Goal: Task Accomplishment & Management: Complete application form

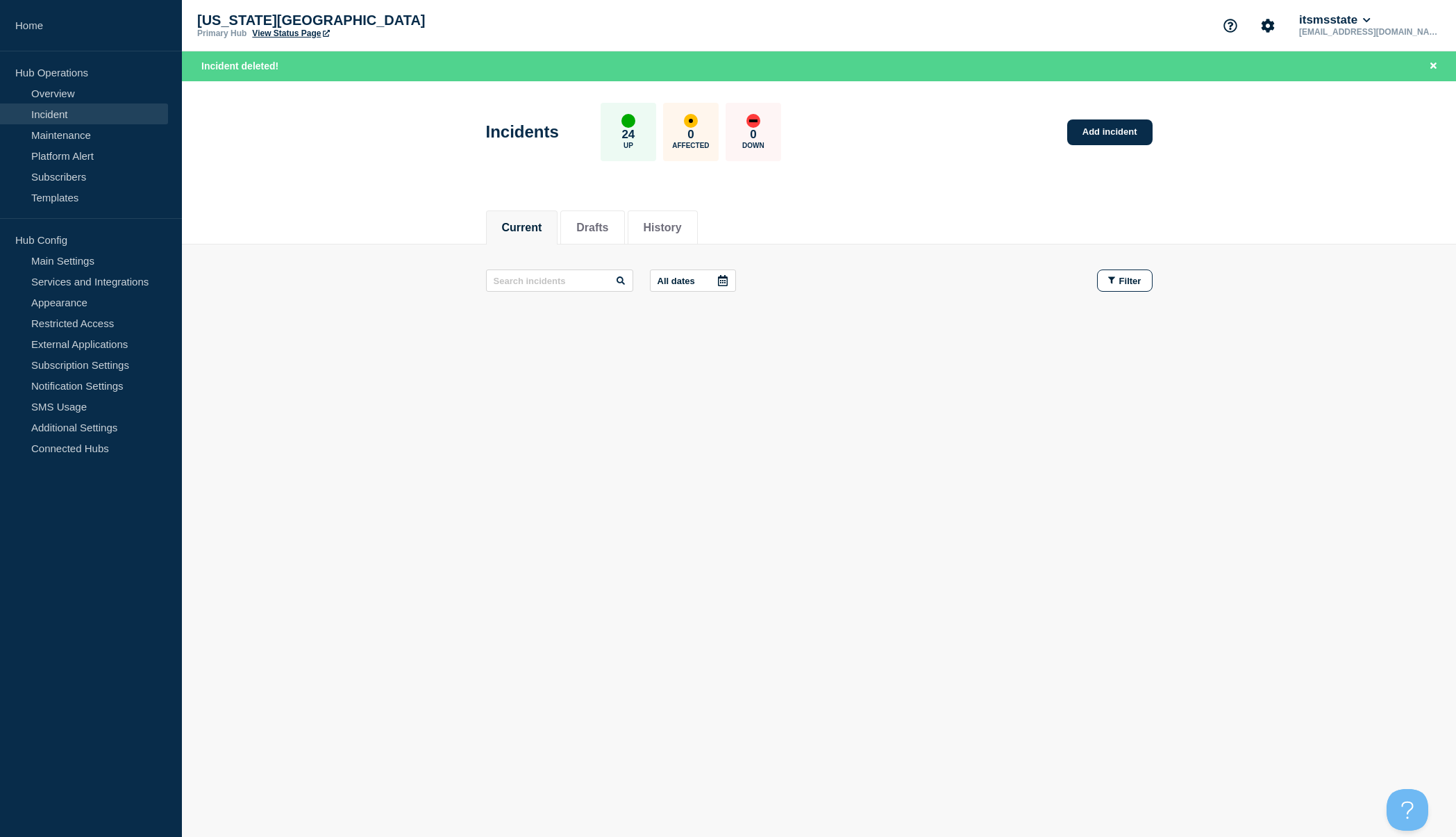
click at [1425, 500] on body "Home Hub Operations Overview Incident Maintenance Platform Alert Subscribers Te…" at bounding box center [728, 418] width 1456 height 837
click at [53, 102] on link "Overview" at bounding box center [83, 92] width 168 height 20
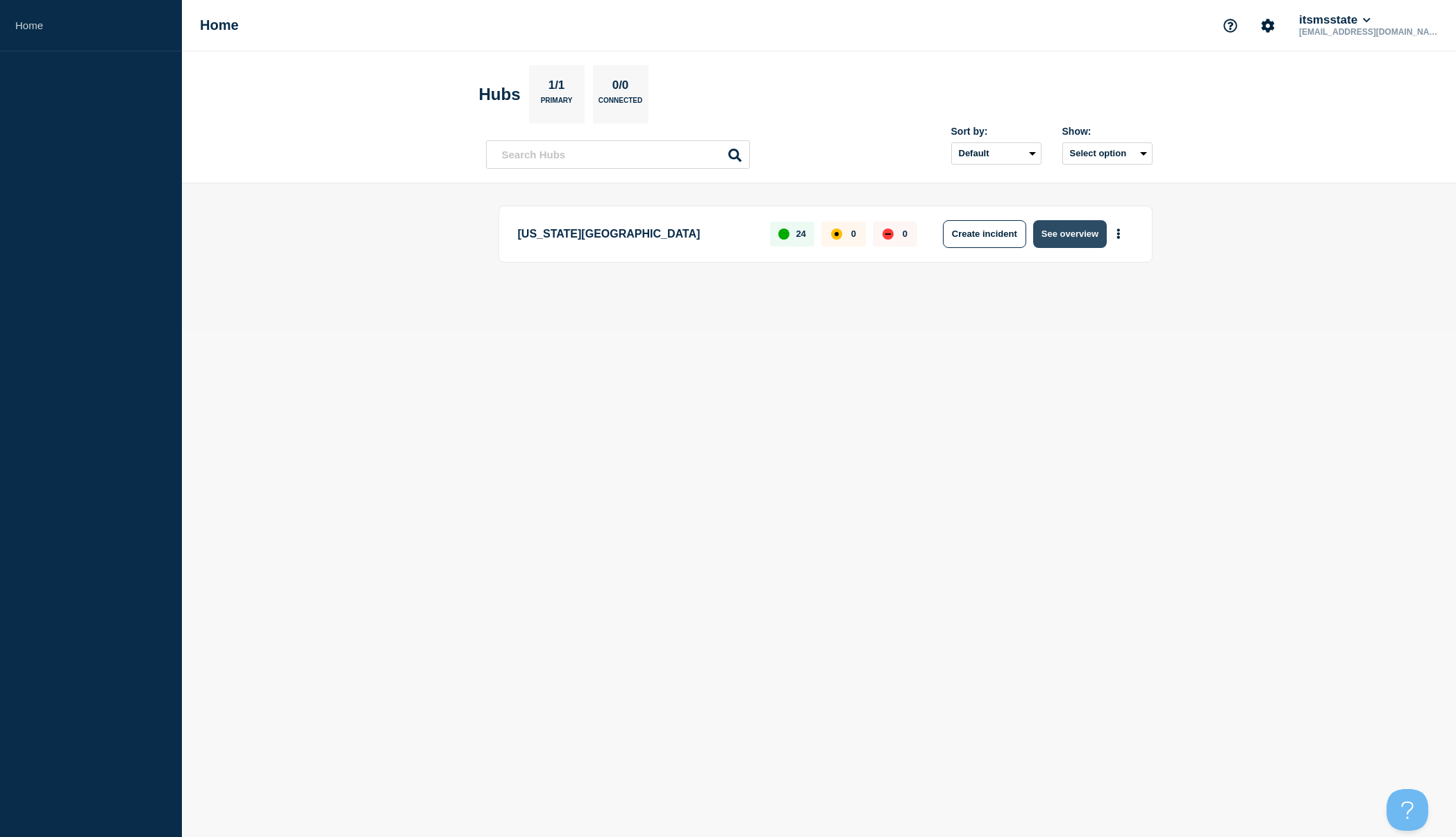
click at [1064, 236] on button "See overview" at bounding box center [1069, 233] width 74 height 28
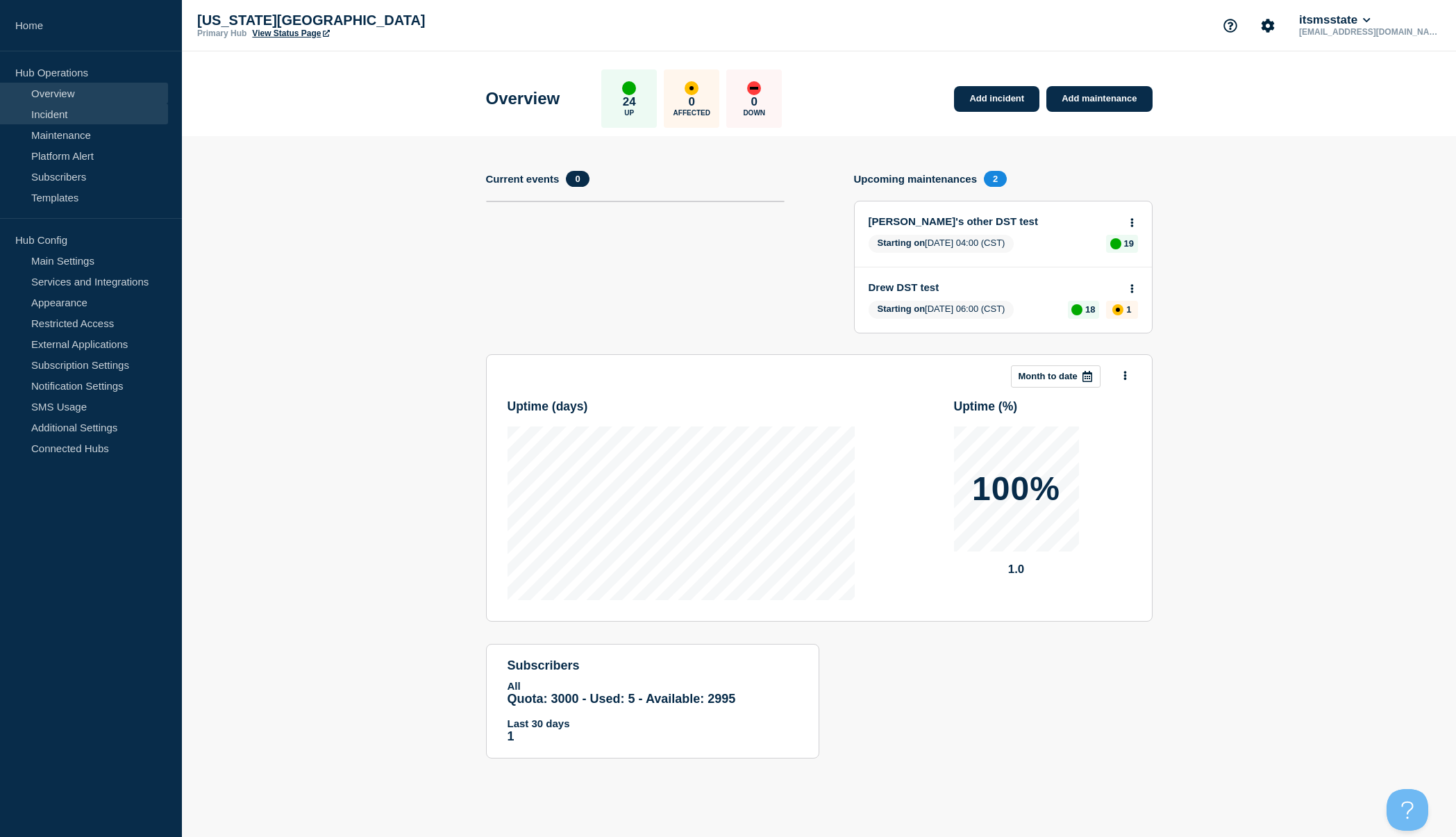
click at [61, 122] on link "Incident" at bounding box center [83, 114] width 168 height 20
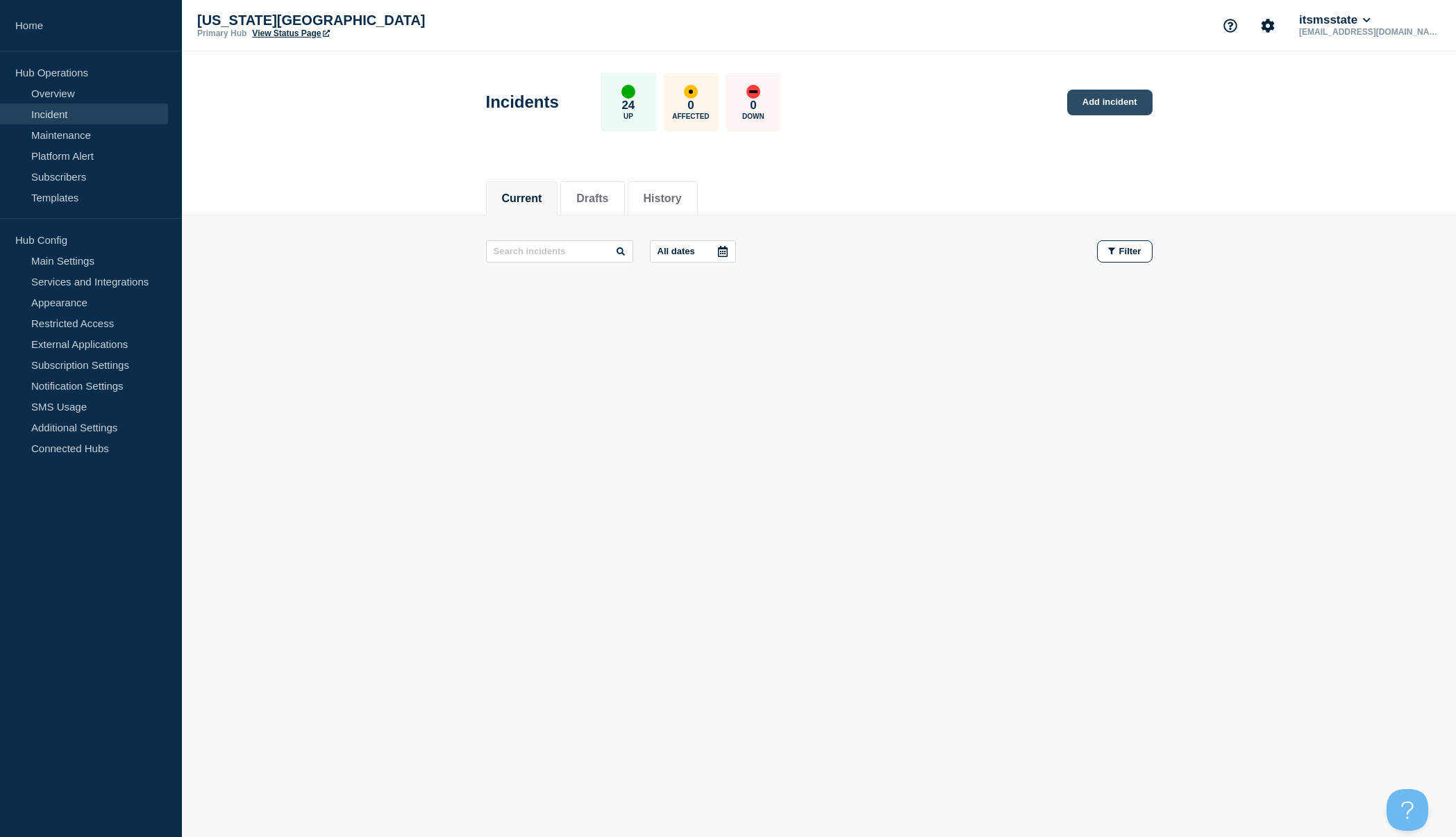
click at [1119, 108] on link "Add incident" at bounding box center [1109, 102] width 85 height 26
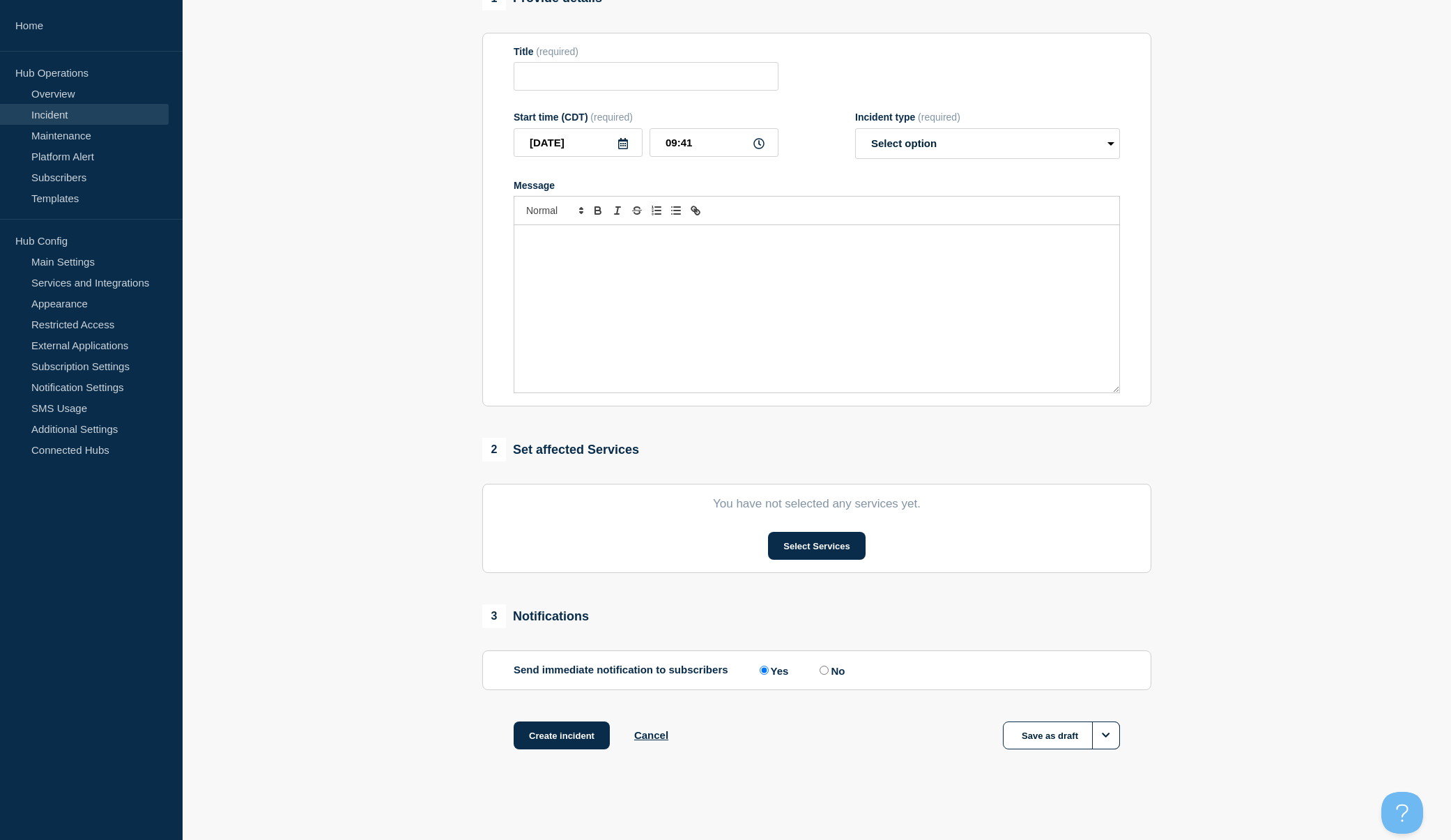
scroll to position [136, 0]
click at [832, 548] on button "Select Services" at bounding box center [816, 545] width 97 height 28
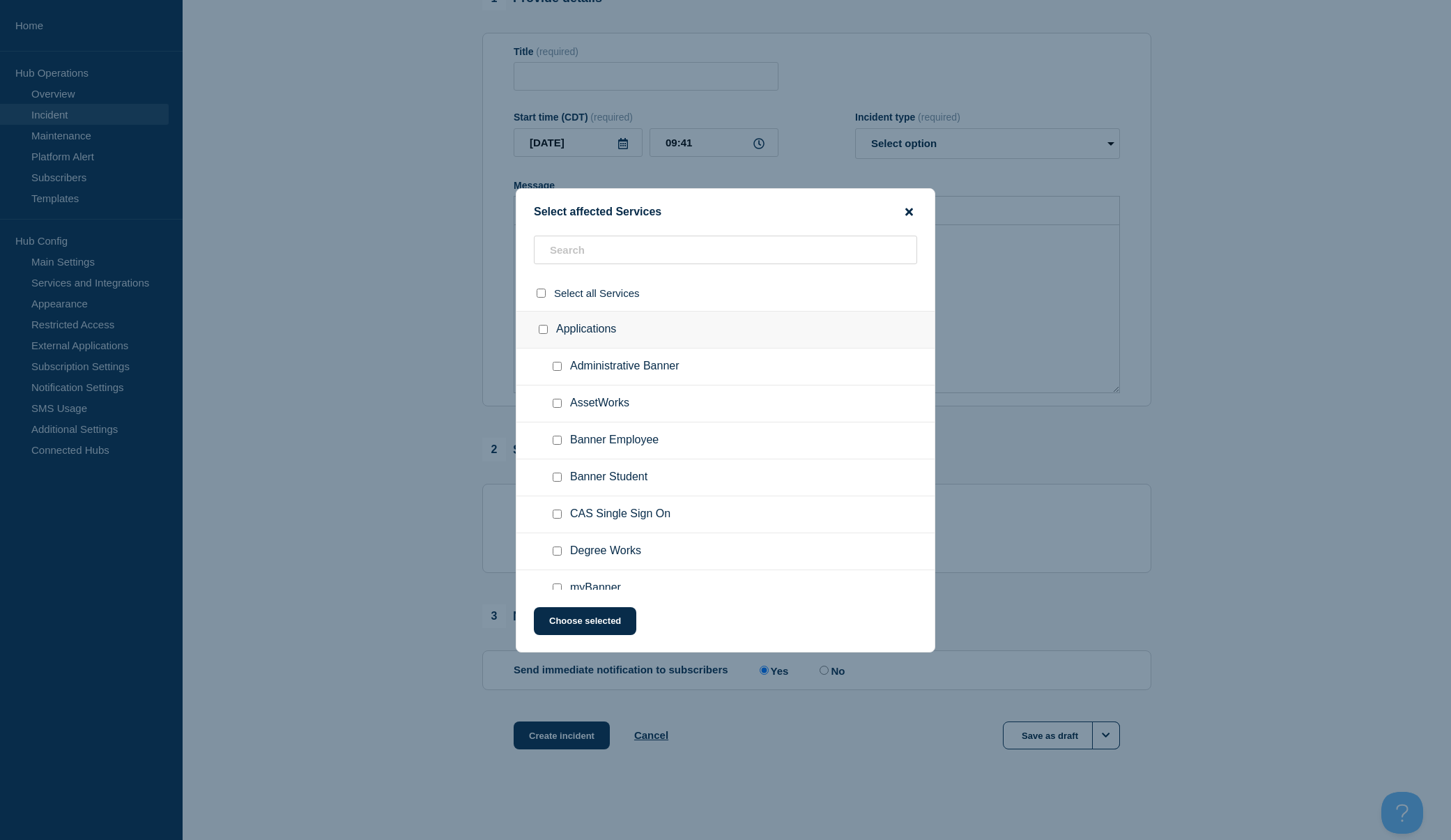
click at [910, 209] on icon "close button" at bounding box center [909, 211] width 8 height 8
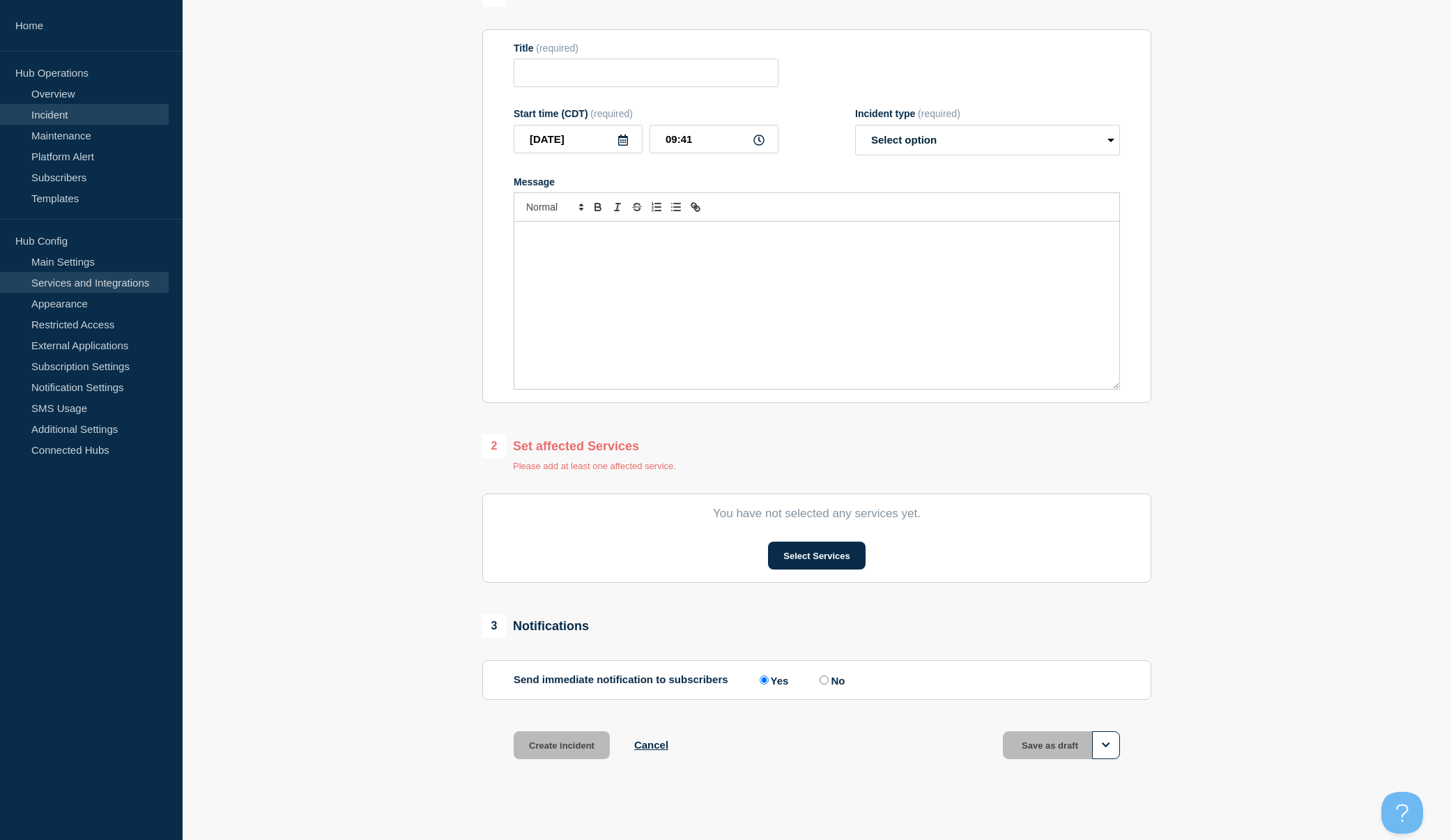
click at [129, 283] on link "Services and Integrations" at bounding box center [84, 281] width 168 height 20
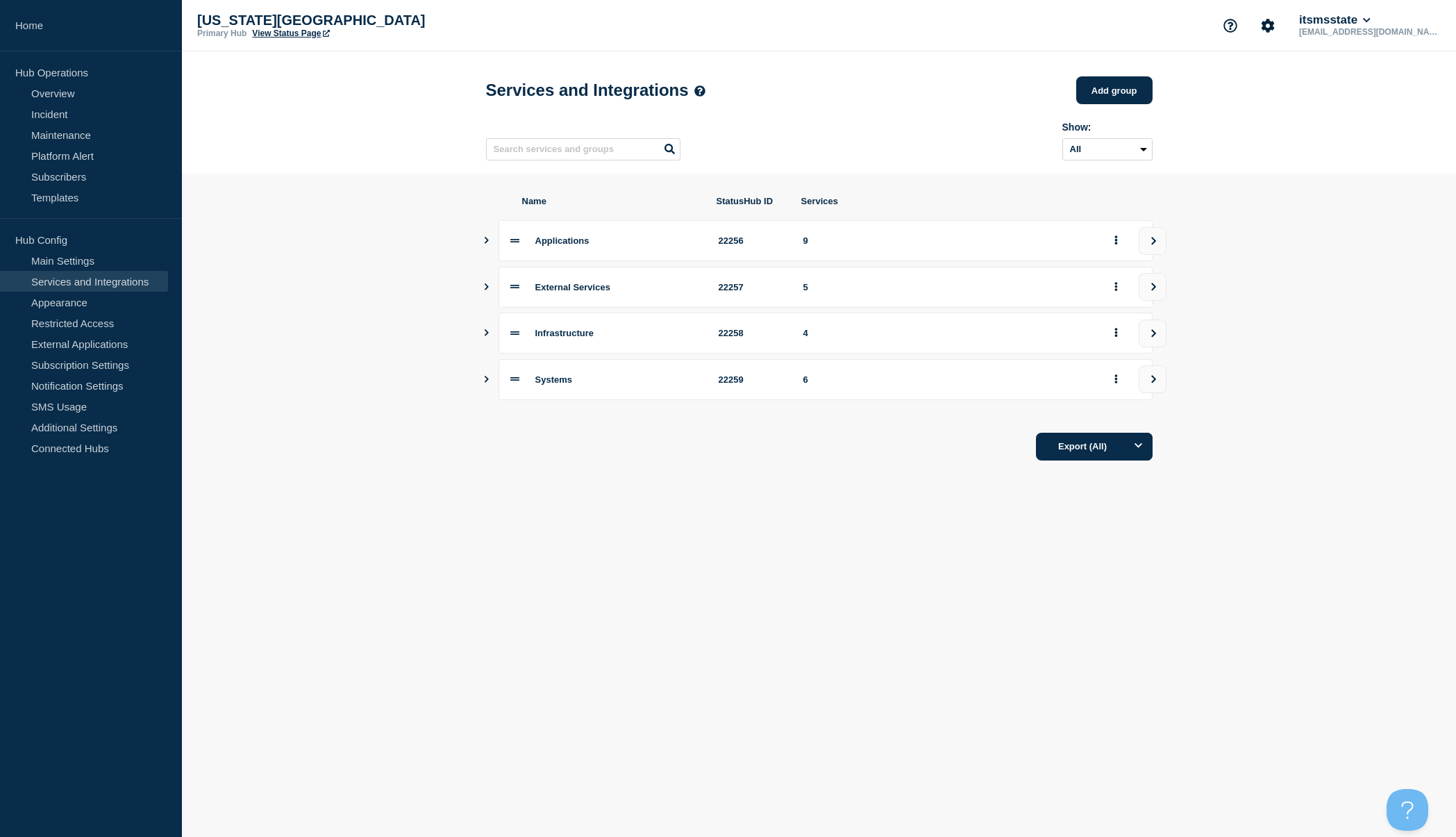
click at [484, 244] on icon "Show services" at bounding box center [486, 241] width 9 height 7
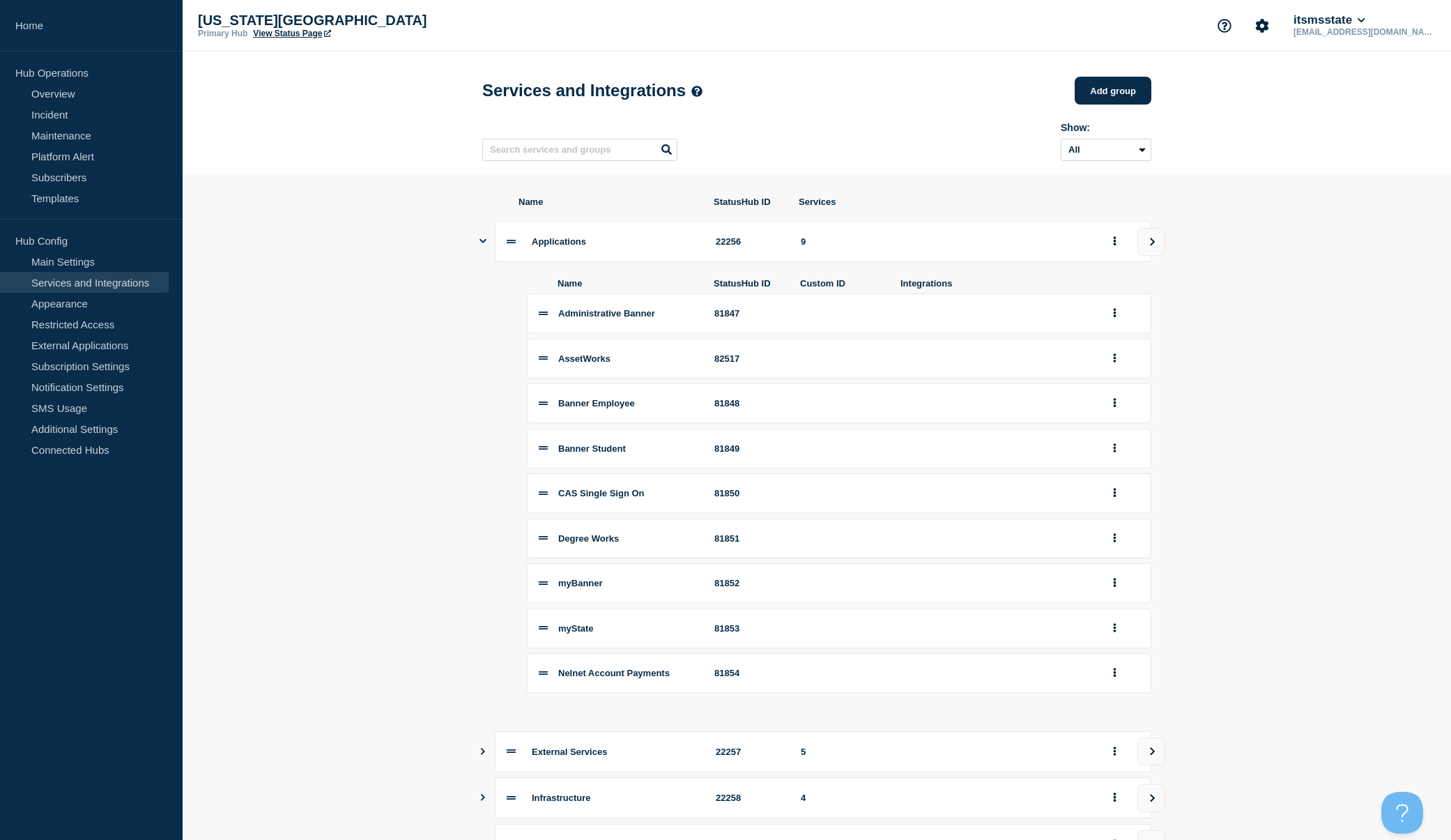
click at [485, 245] on icon "Show services" at bounding box center [483, 241] width 7 height 9
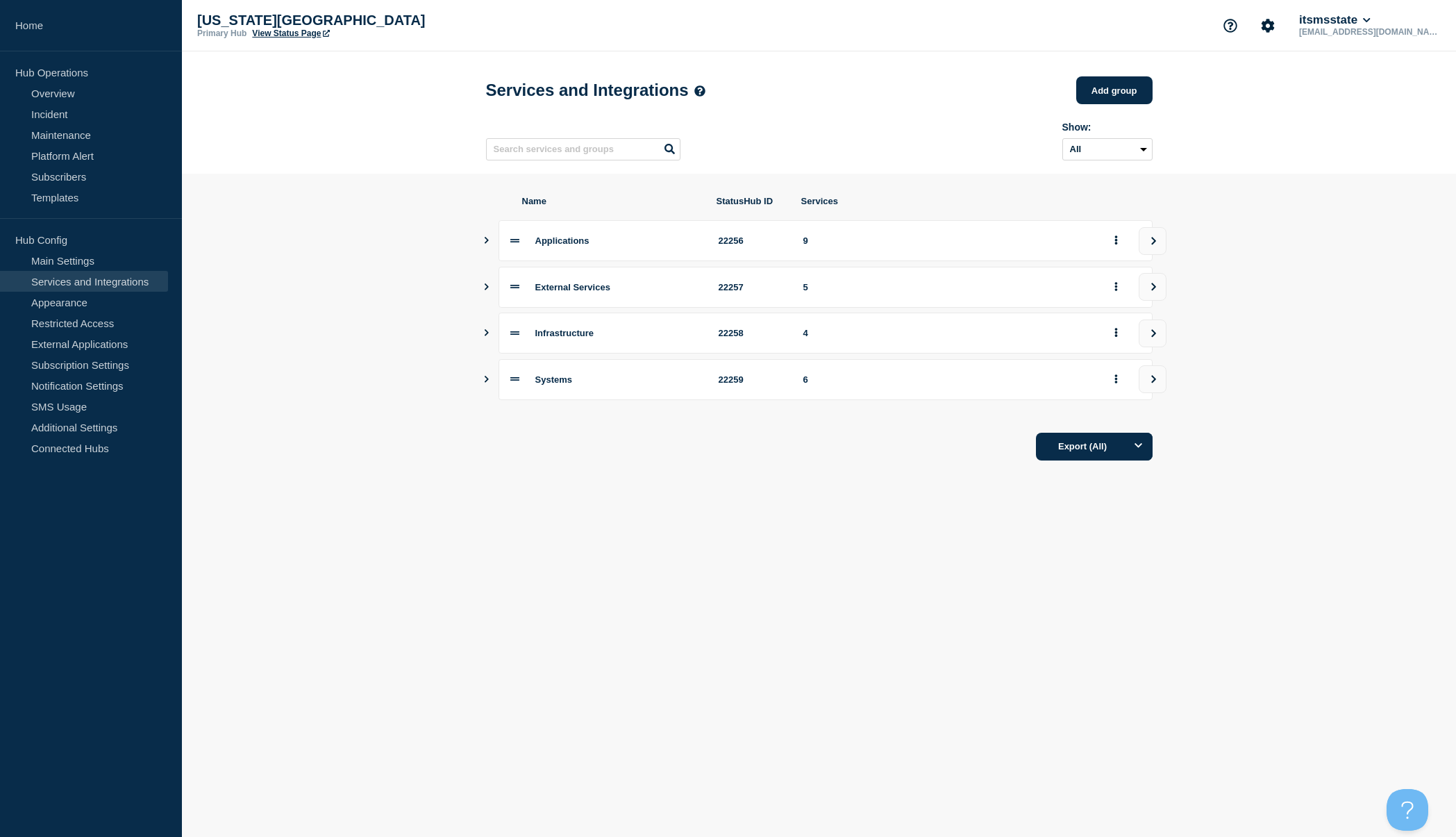
click at [1275, 584] on body "Home Hub Operations Overview Incident Maintenance Platform Alert Subscribers Te…" at bounding box center [728, 418] width 1456 height 837
click at [72, 109] on link "Incident" at bounding box center [83, 114] width 168 height 20
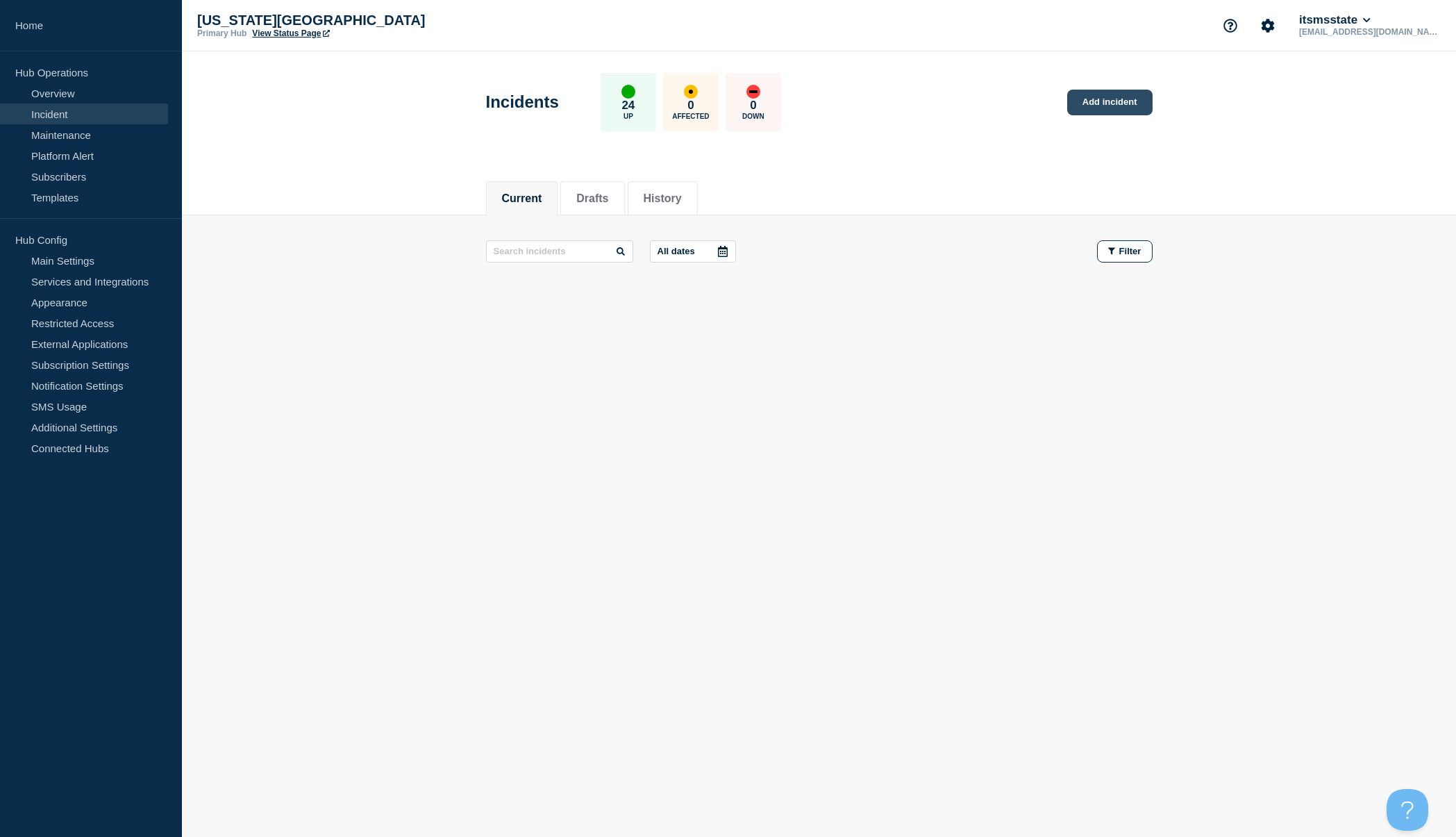
click at [1114, 98] on link "Add incident" at bounding box center [1109, 102] width 85 height 26
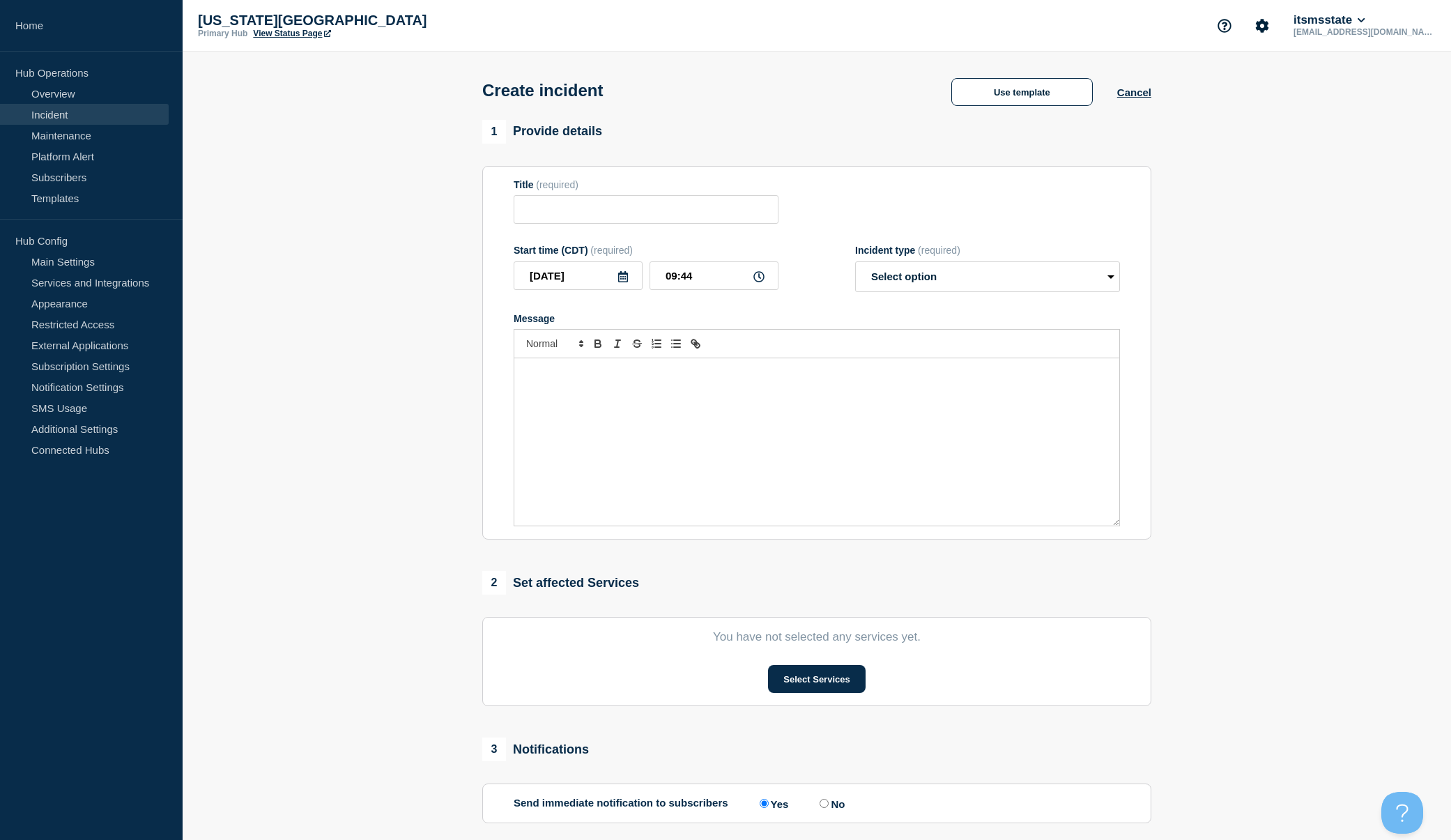
click at [1285, 413] on section "1 Provide details Title (required) Start time (CDT) (required) 2025-10-08 09:44…" at bounding box center [817, 519] width 1268 height 798
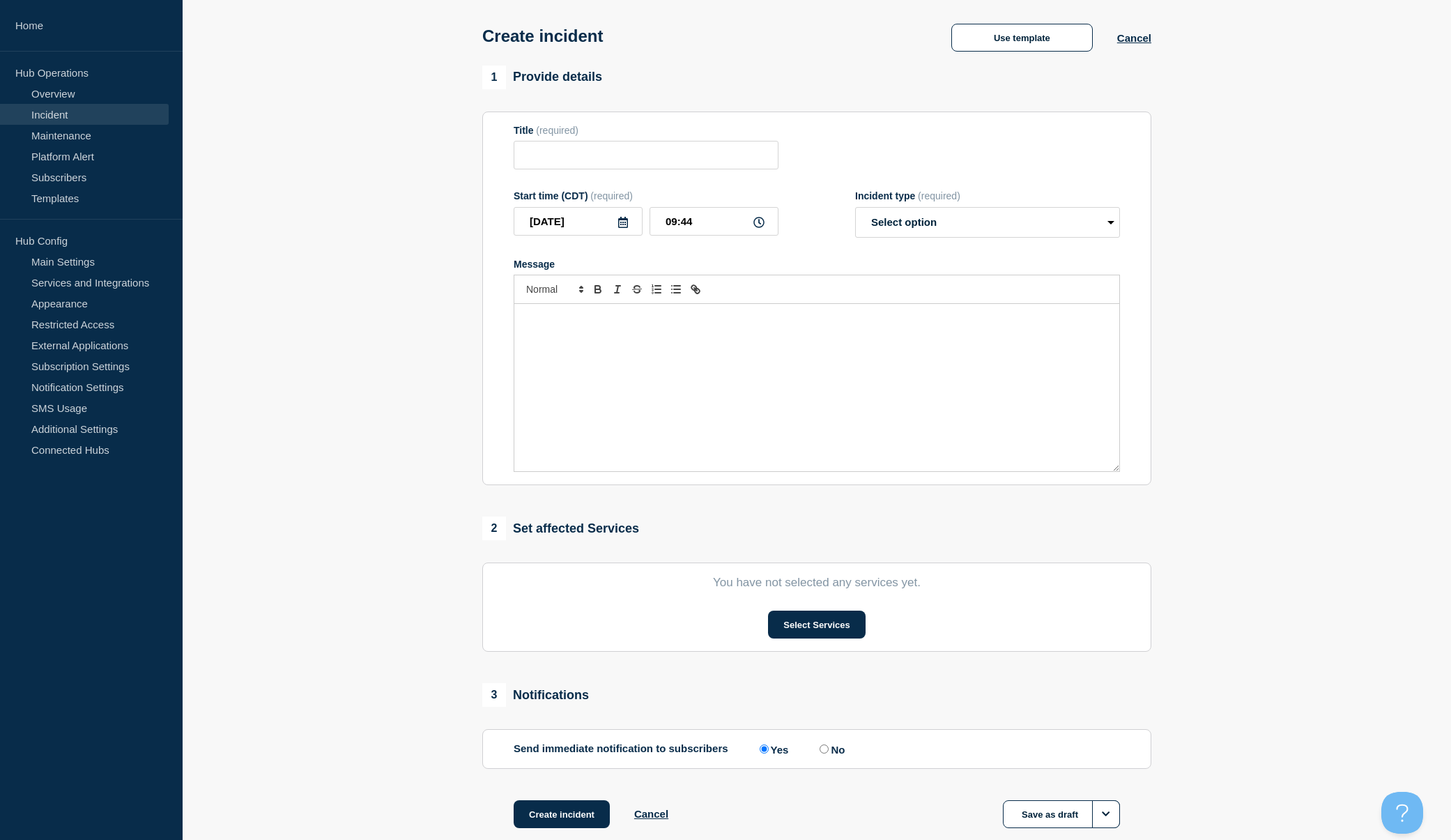
scroll to position [136, 0]
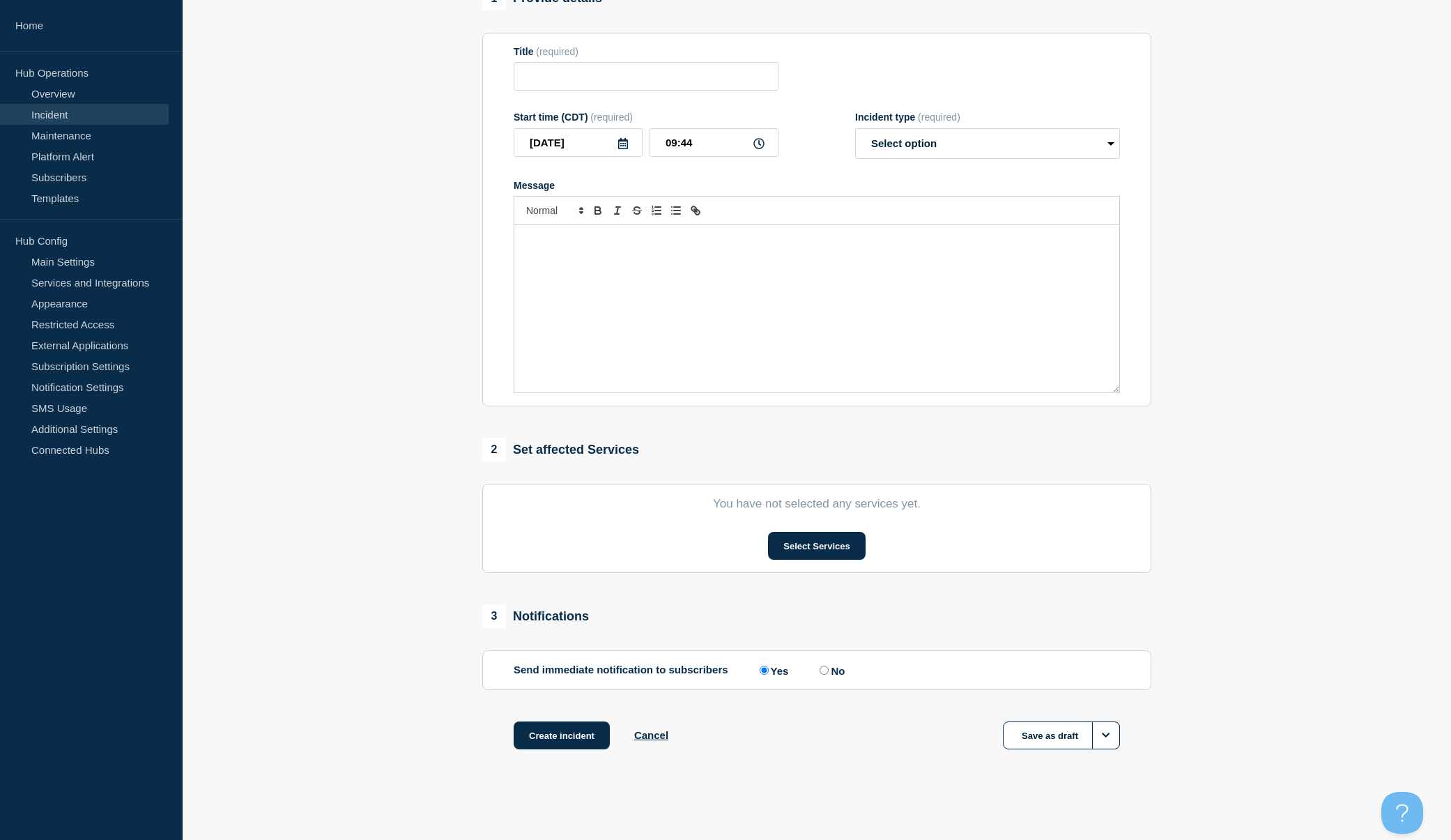
click at [827, 673] on input "No" at bounding box center [824, 670] width 9 height 9
radio input "true"
radio input "false"
click at [1096, 737] on button "Options" at bounding box center [1105, 735] width 28 height 28
click at [1179, 695] on section "1 Provide details Title (required) Start time (CDT) (required) 2025-10-08 09:44…" at bounding box center [817, 386] width 1268 height 798
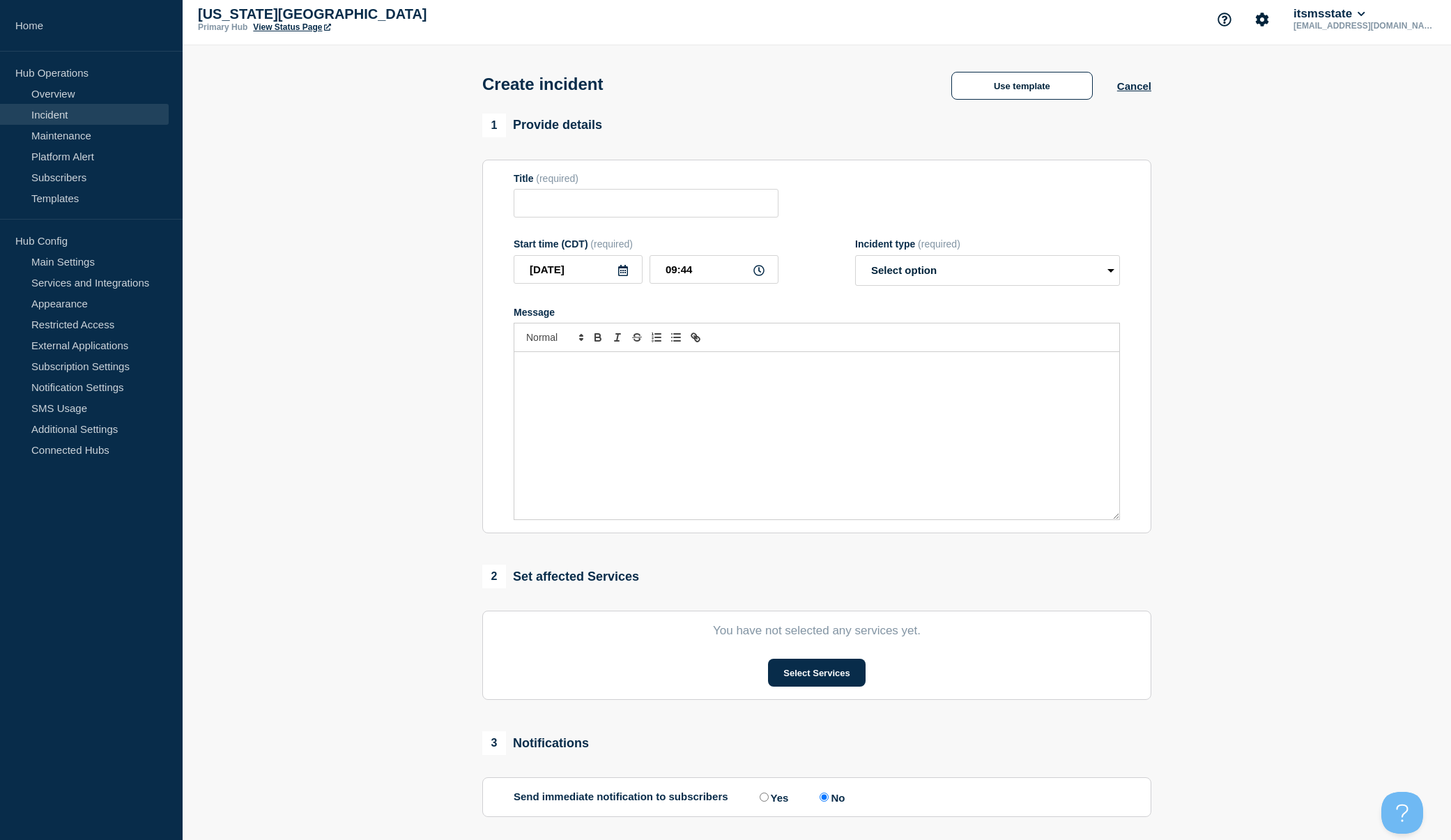
scroll to position [0, 0]
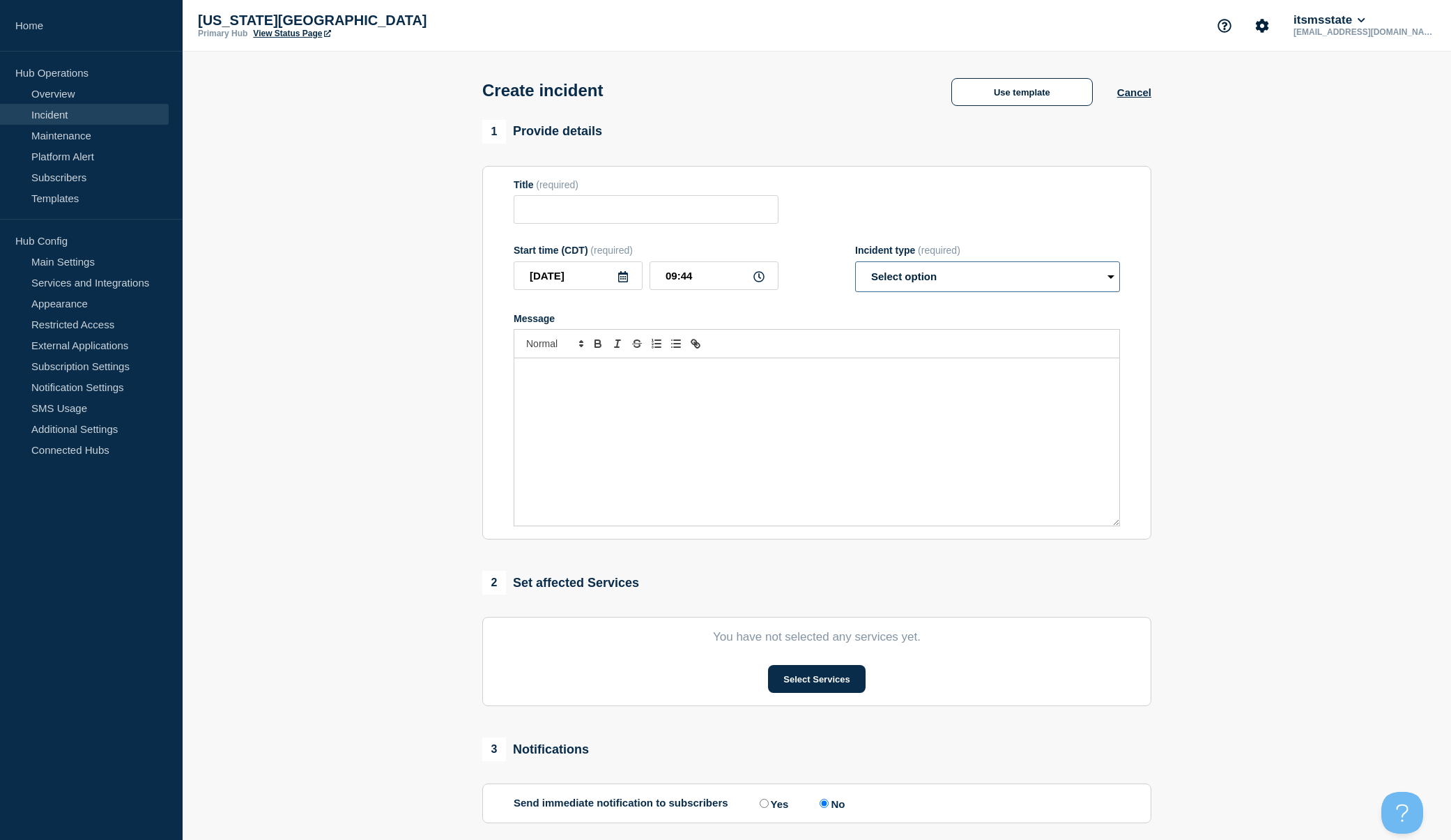
click at [1111, 278] on select "Select option Investigating Identified Monitoring" at bounding box center [987, 276] width 265 height 30
select select "investigating"
click at [855, 264] on select "Select option Investigating Identified Monitoring" at bounding box center [987, 276] width 265 height 30
click at [1039, 98] on button "Use template" at bounding box center [1022, 92] width 142 height 28
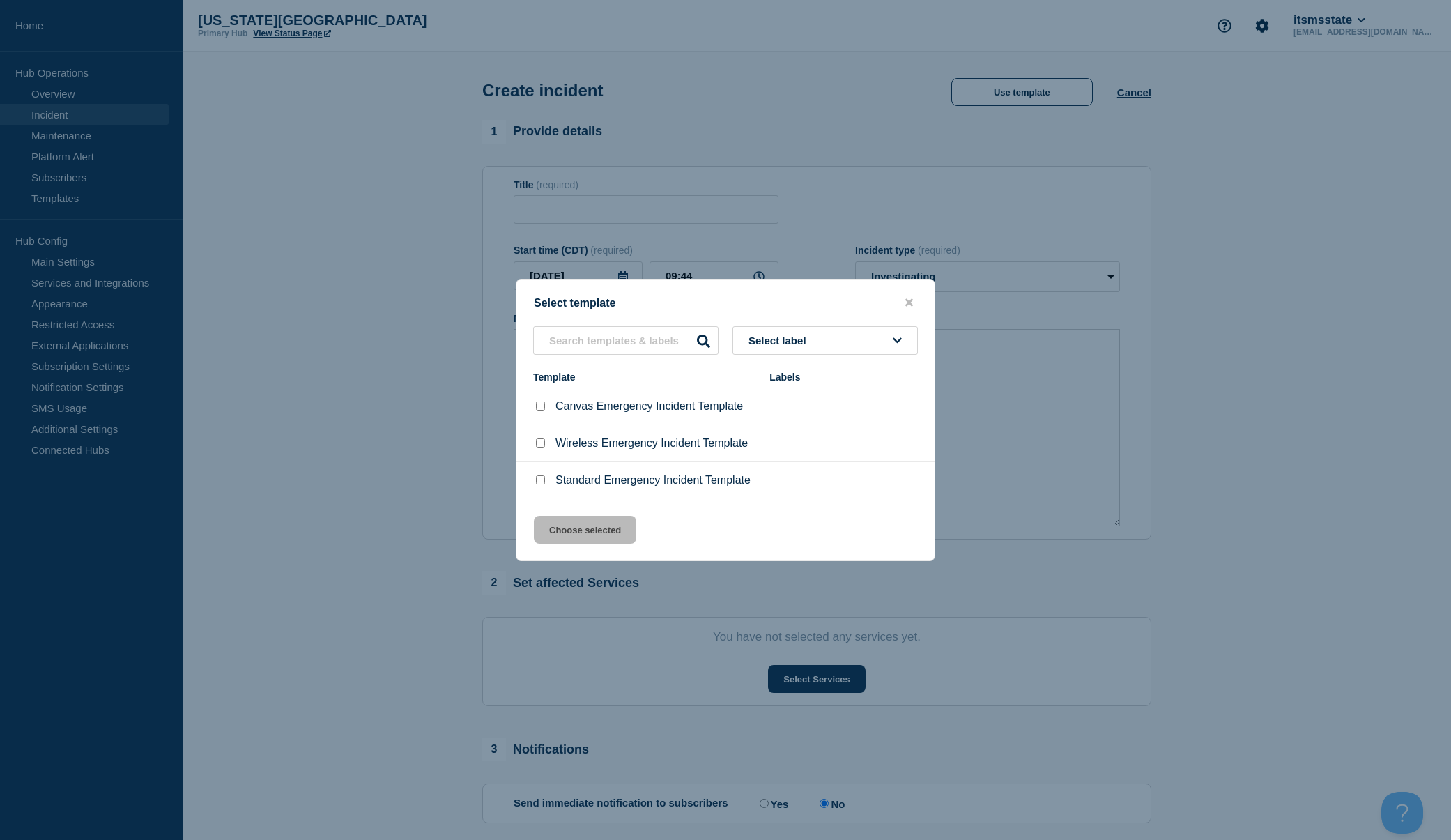
click at [539, 485] on input "Standard Emergency Incident Template checkbox" at bounding box center [541, 480] width 9 height 9
checkbox input "true"
click at [582, 531] on button "Choose selected" at bounding box center [584, 529] width 102 height 28
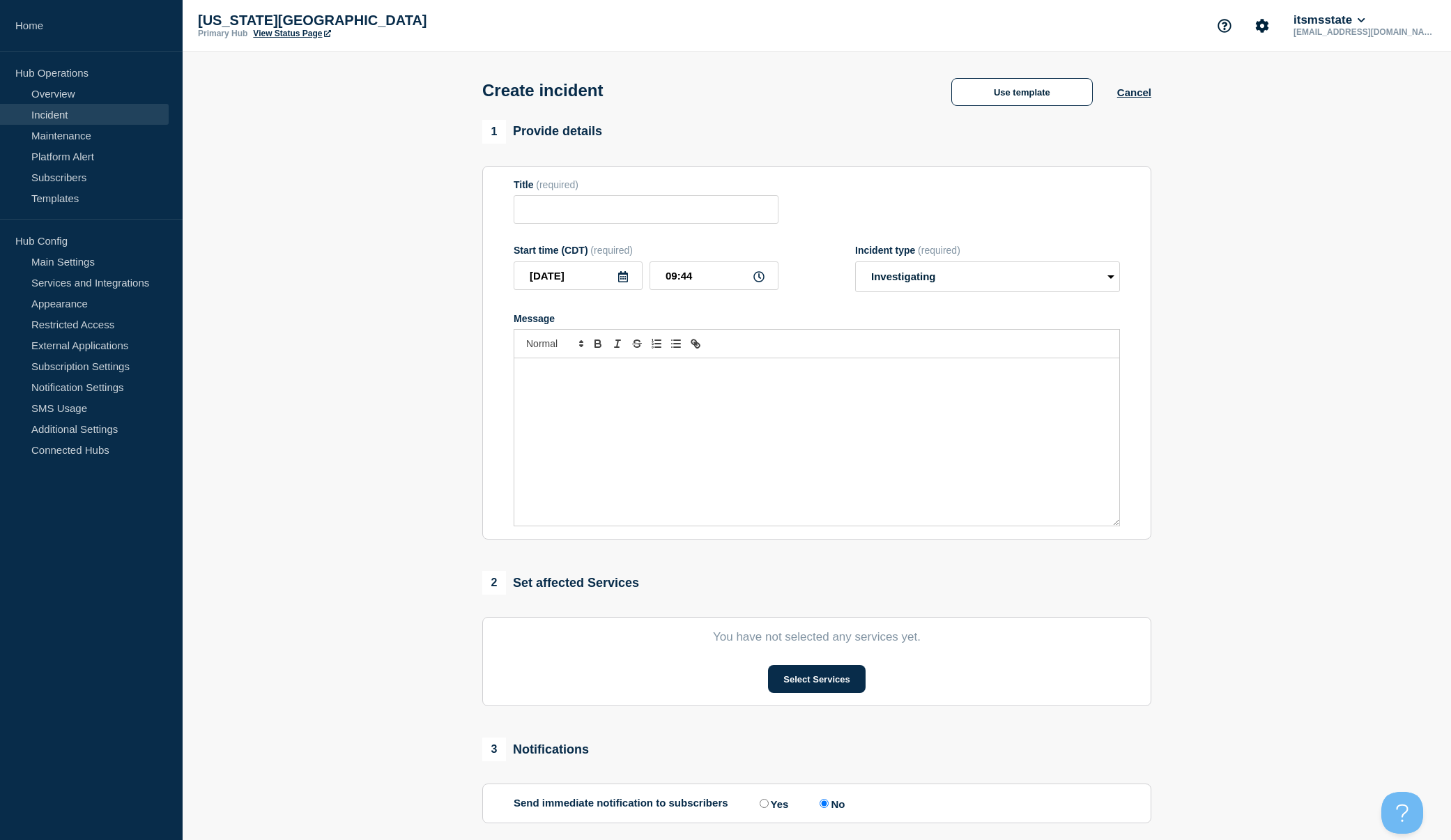
type input "Standard Emergency Incident Template"
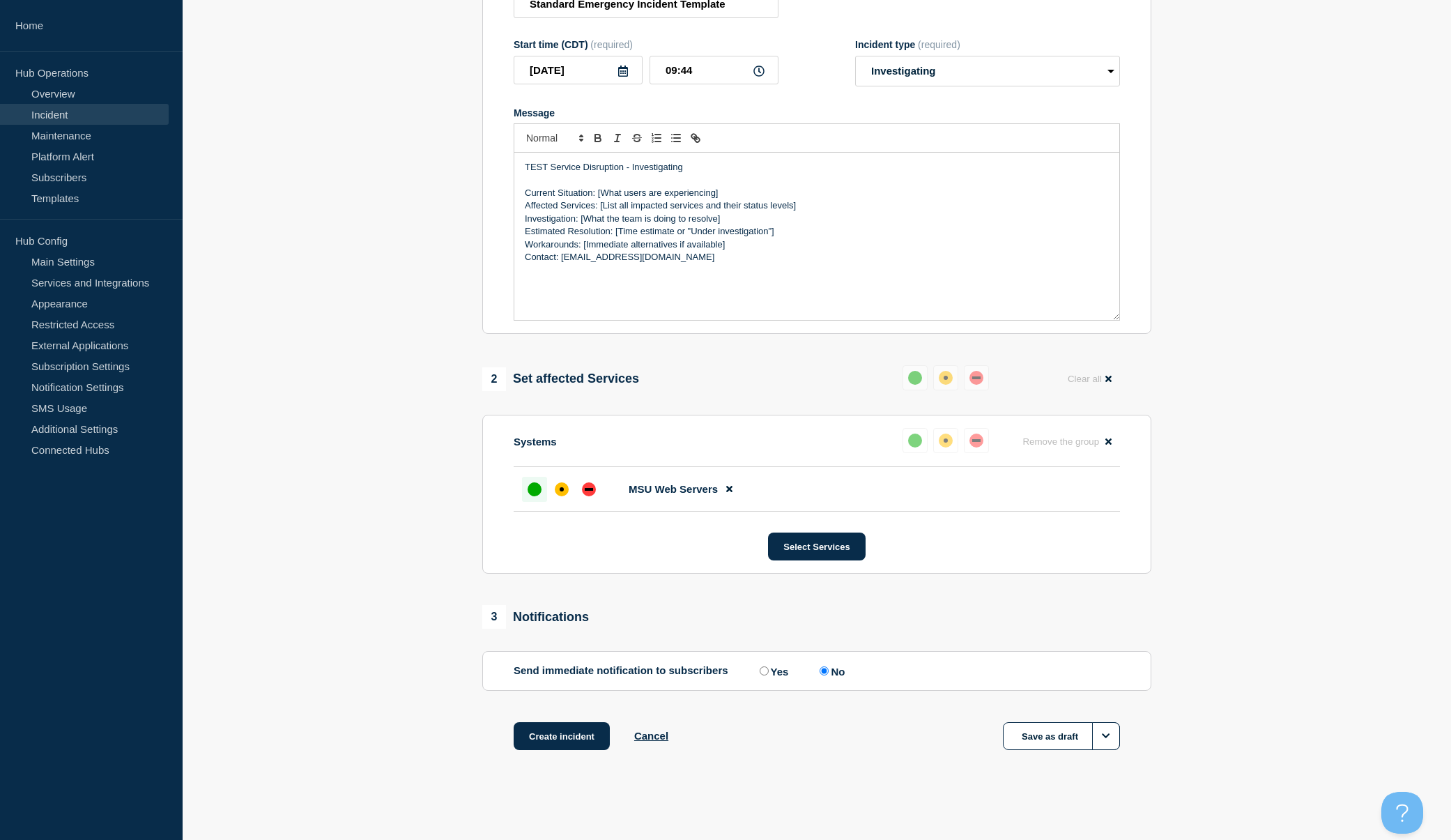
scroll to position [209, 0]
click at [568, 494] on div at bounding box center [561, 488] width 25 height 25
click at [624, 72] on icon at bounding box center [623, 70] width 12 height 12
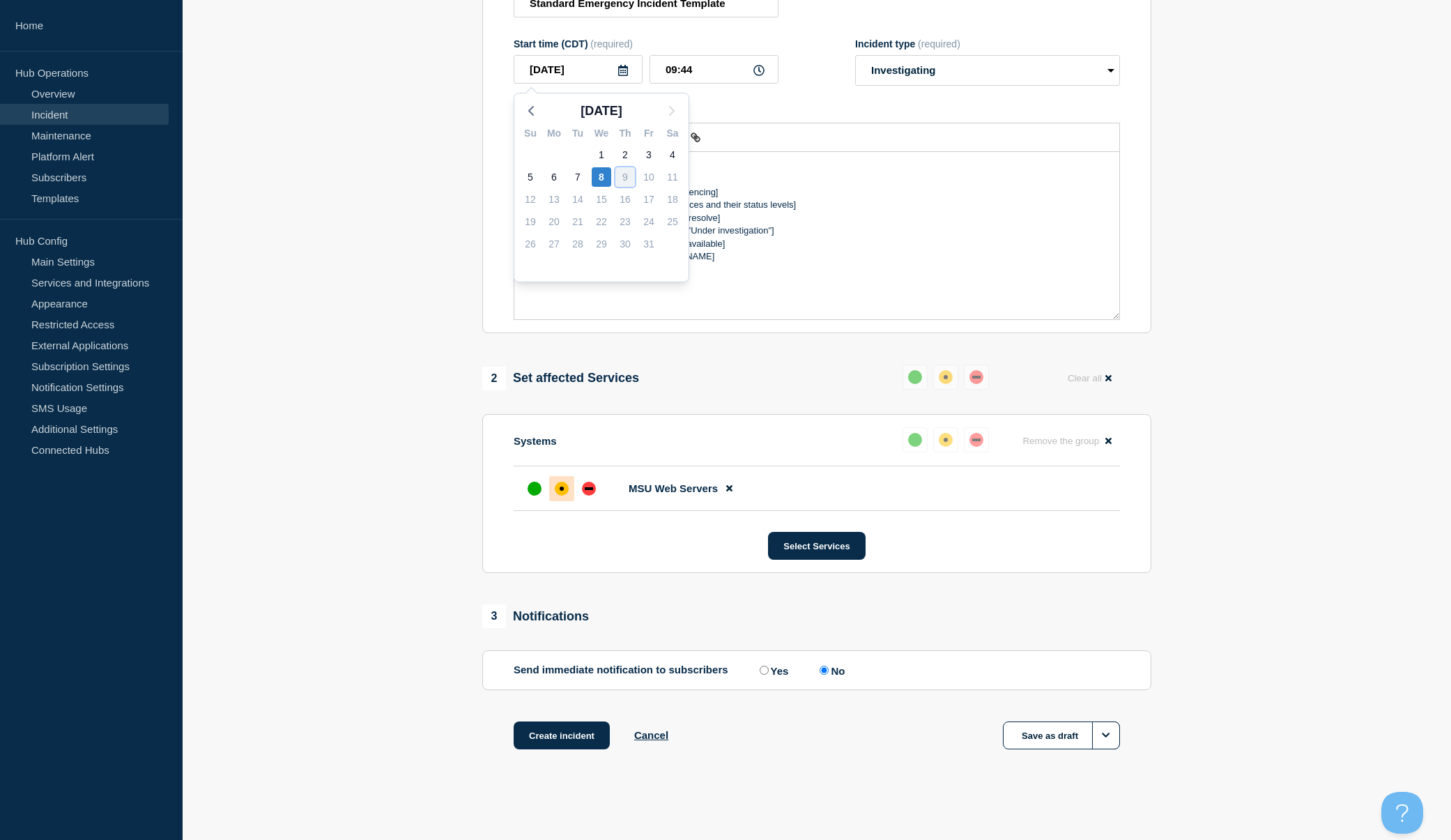
click at [627, 176] on div "9" at bounding box center [625, 177] width 20 height 20
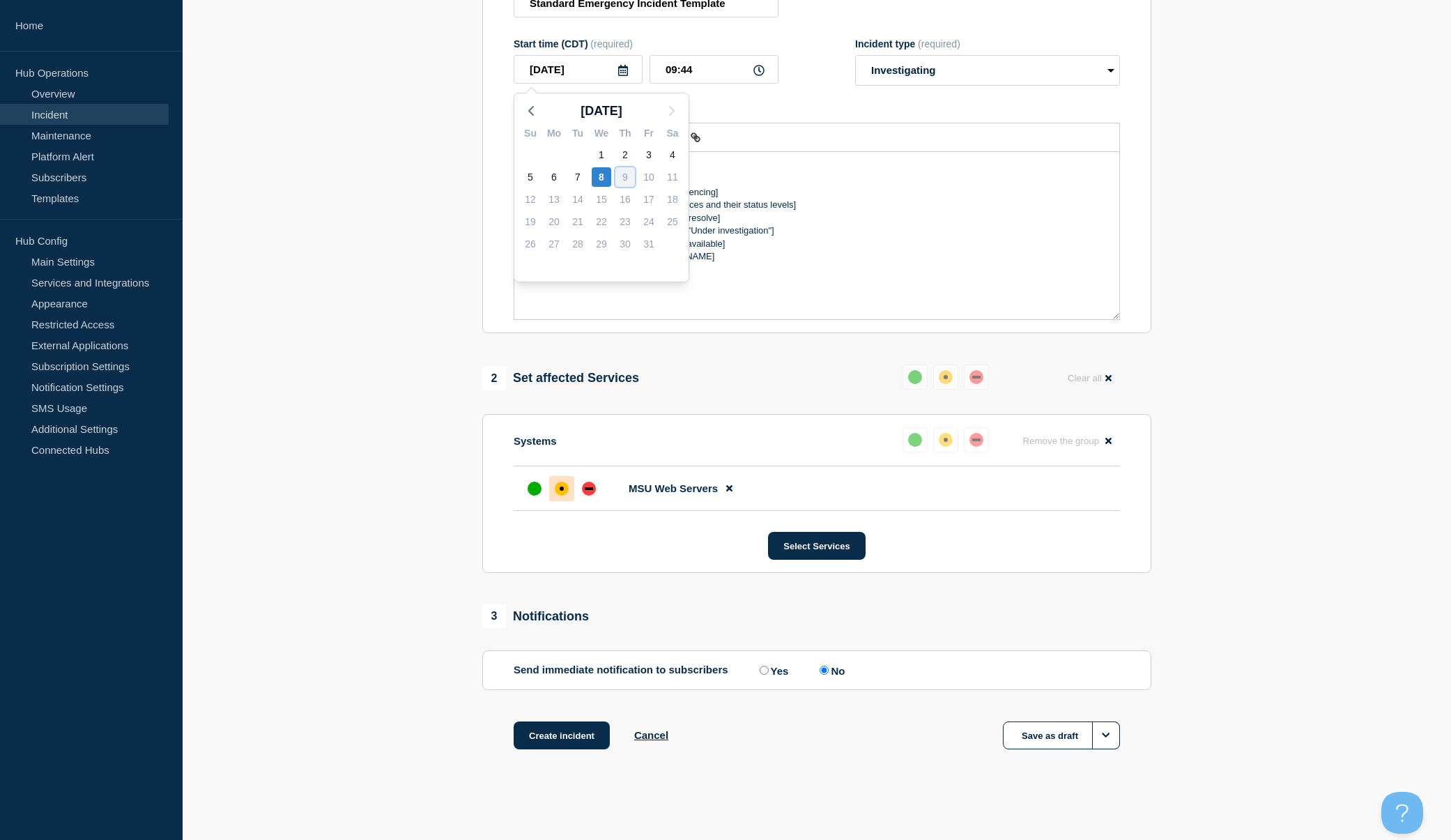
click at [627, 176] on div "9" at bounding box center [625, 177] width 20 height 20
click at [454, 153] on section "1 Provide details Title (required) Standard Emergency Incident Template Start t…" at bounding box center [817, 349] width 1268 height 871
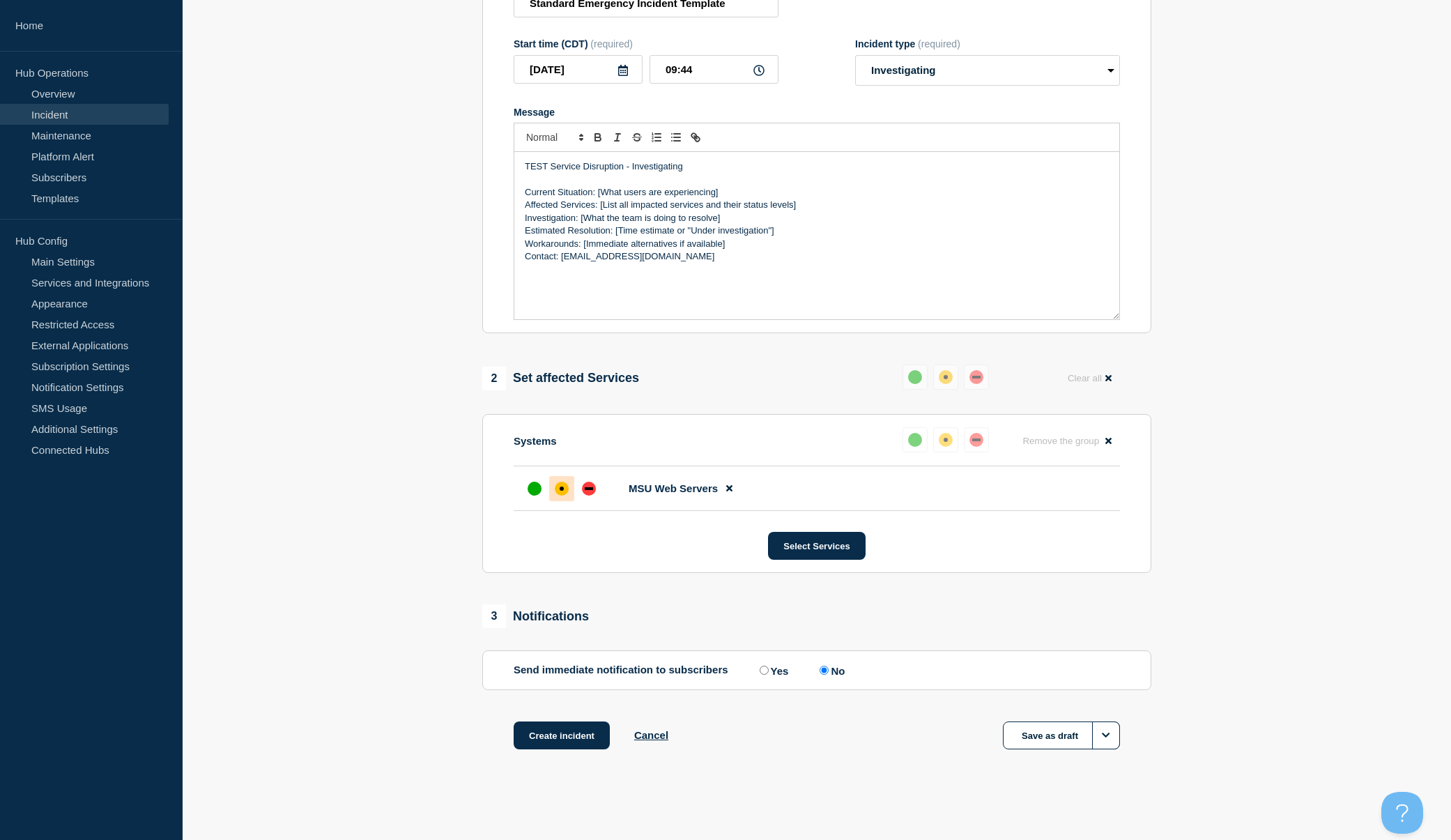
click at [756, 70] on icon at bounding box center [759, 70] width 12 height 12
click at [760, 70] on icon at bounding box center [759, 70] width 12 height 12
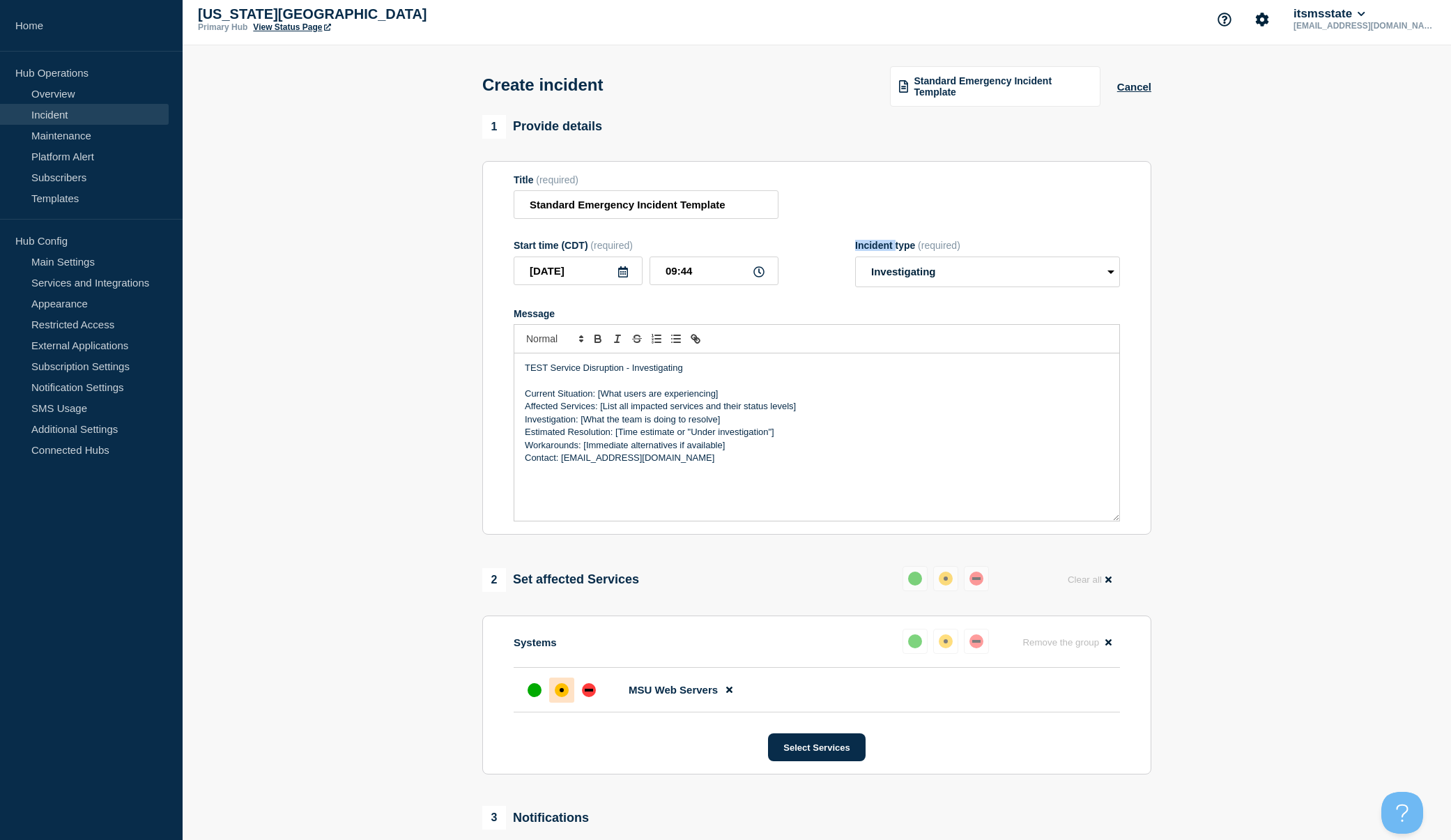
scroll to position [1, 0]
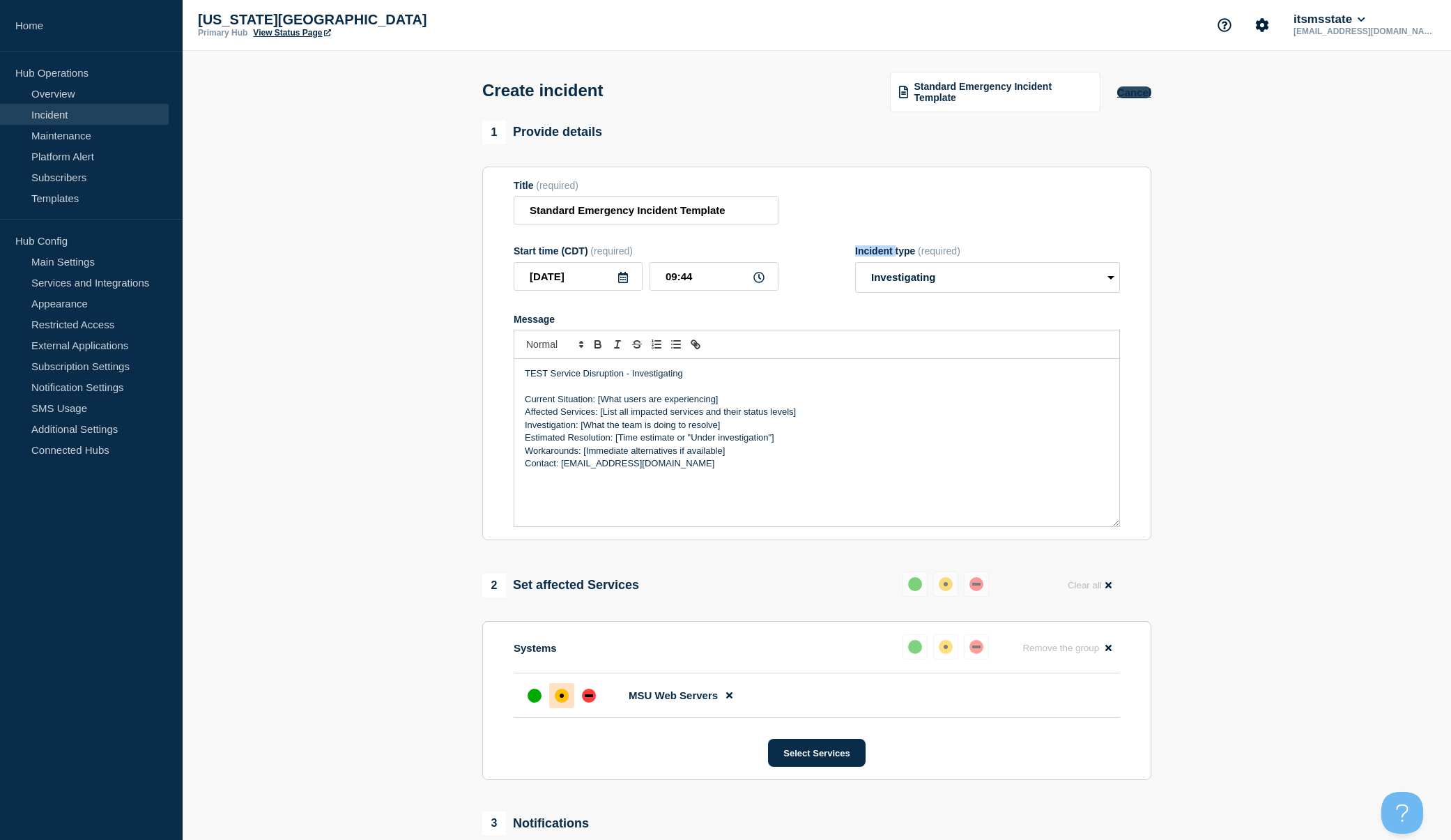
click at [1133, 89] on button "Cancel" at bounding box center [1134, 92] width 34 height 12
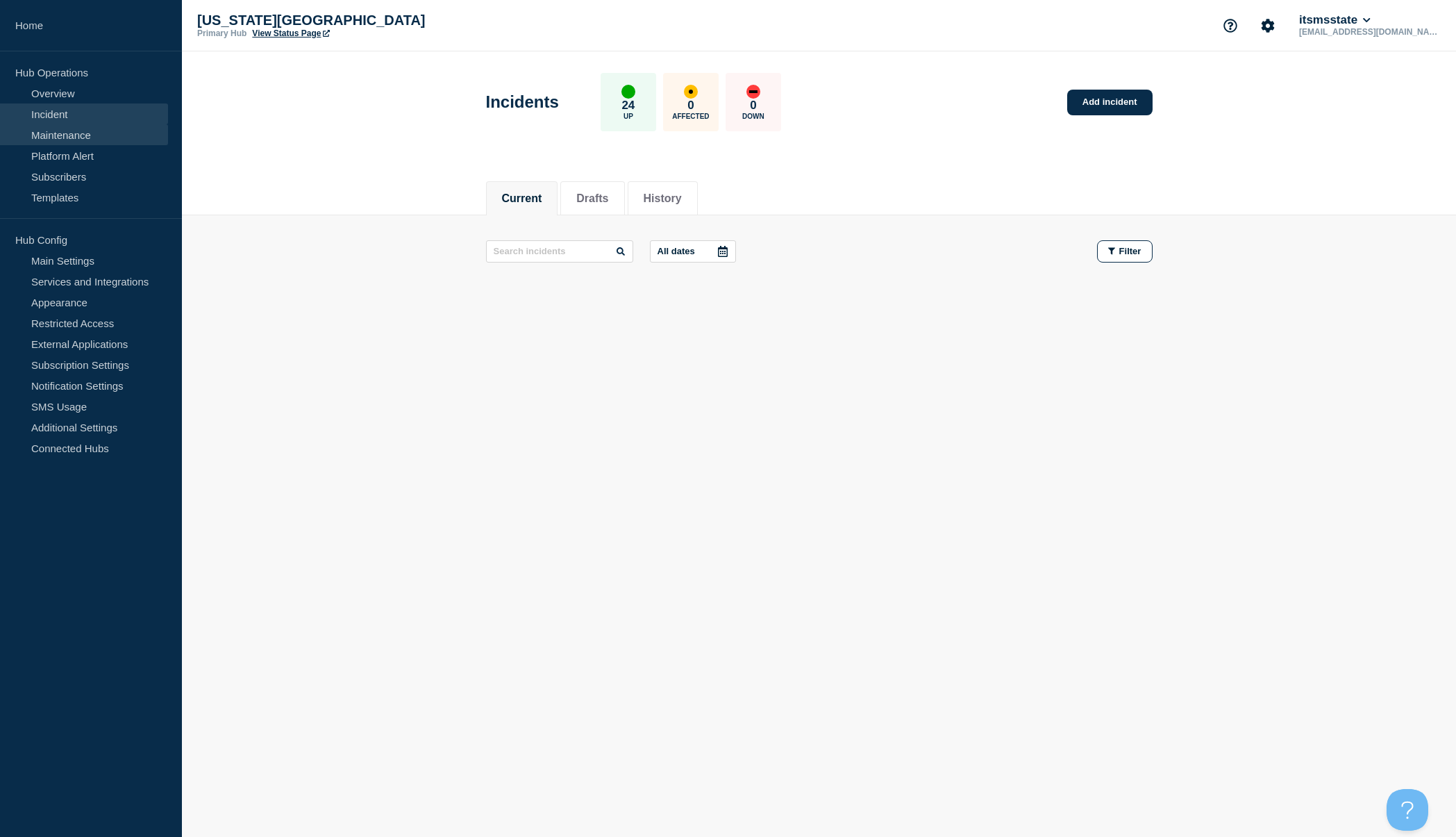
click at [74, 132] on link "Maintenance" at bounding box center [83, 134] width 168 height 20
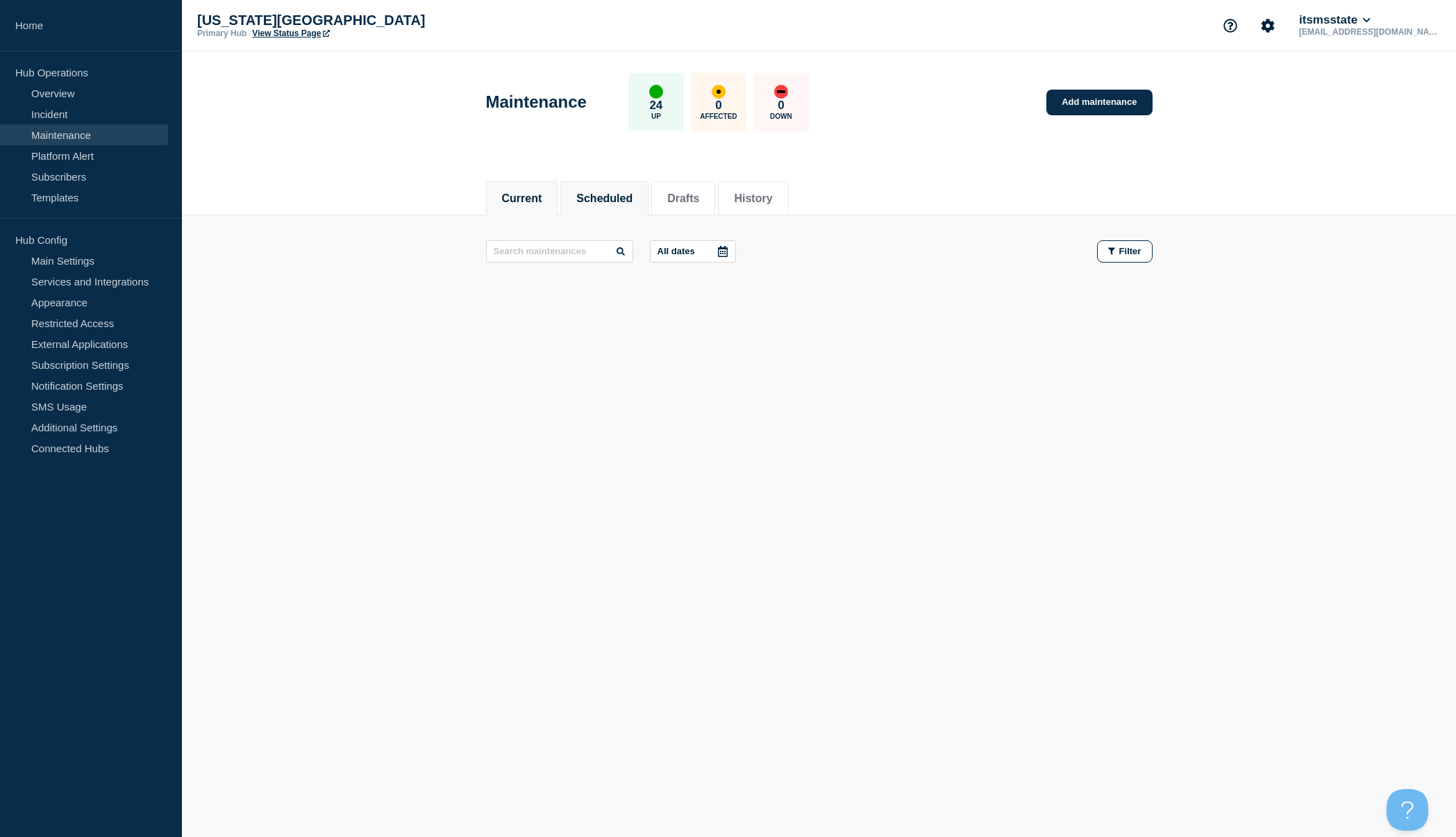
click at [611, 197] on button "Scheduled" at bounding box center [603, 199] width 56 height 12
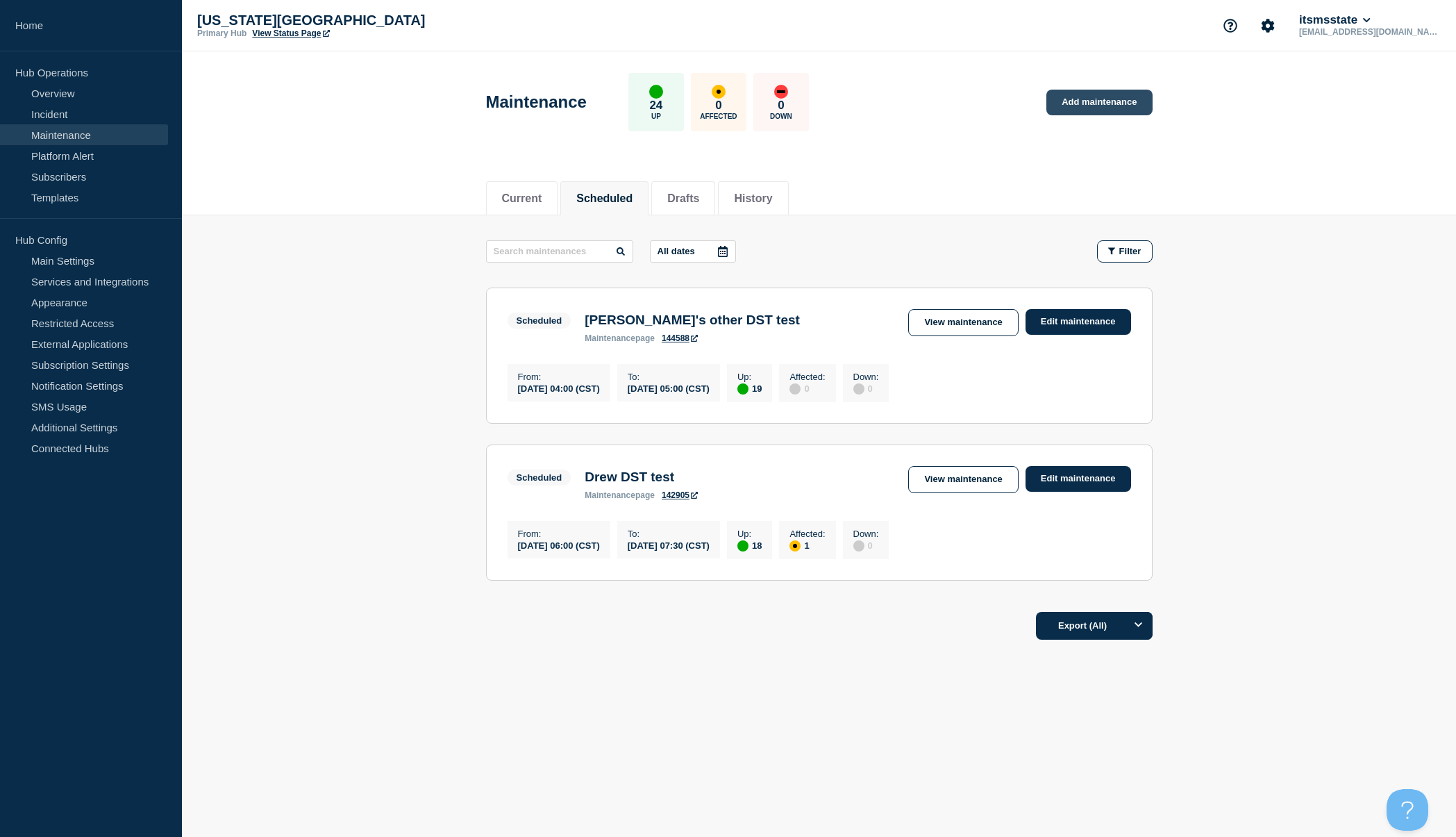
click at [1114, 100] on link "Add maintenance" at bounding box center [1098, 102] width 106 height 26
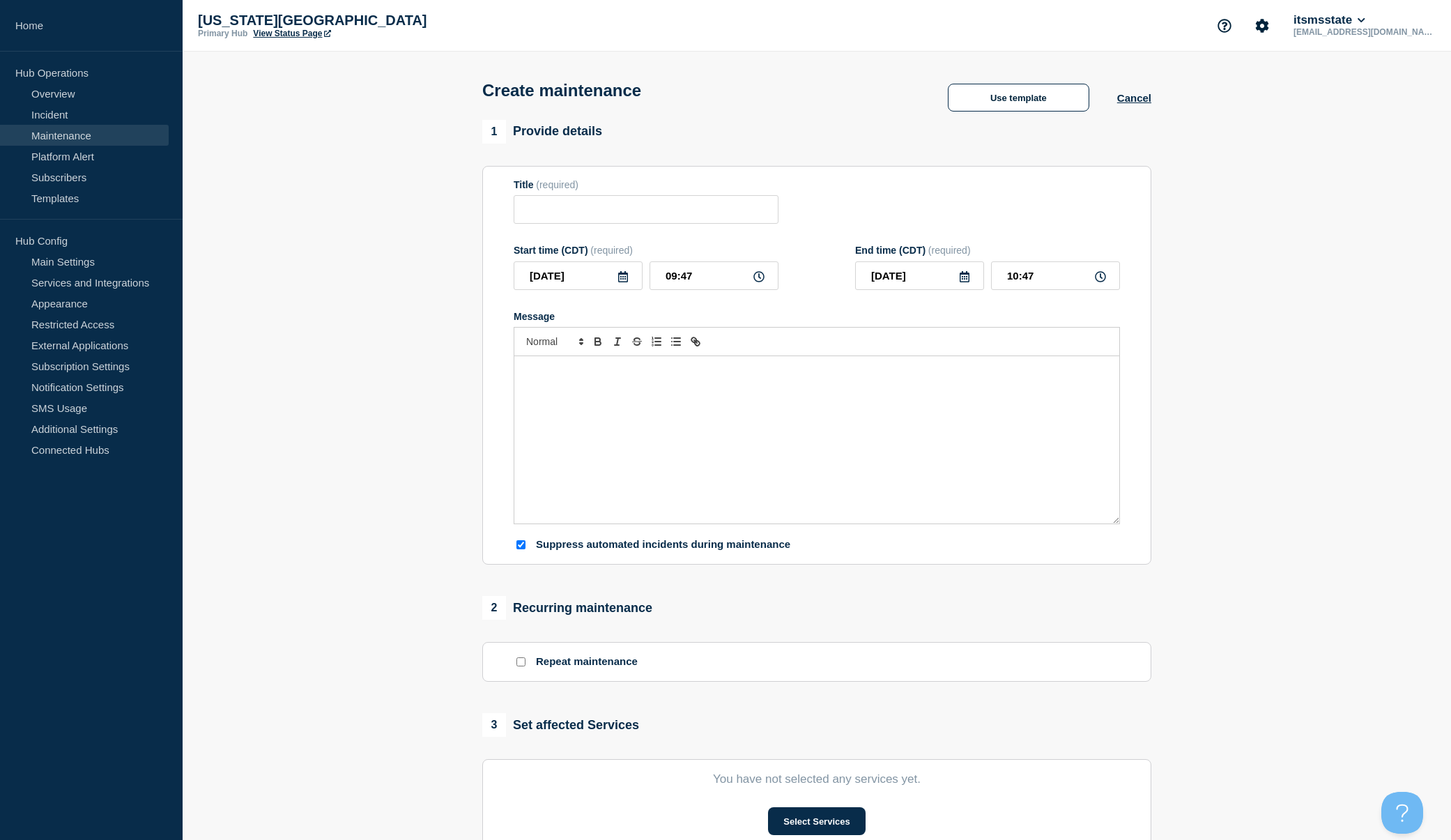
checkbox input "true"
click at [622, 282] on icon at bounding box center [623, 276] width 10 height 12
click at [647, 383] on div "10" at bounding box center [648, 385] width 20 height 20
type input "2025-10-10"
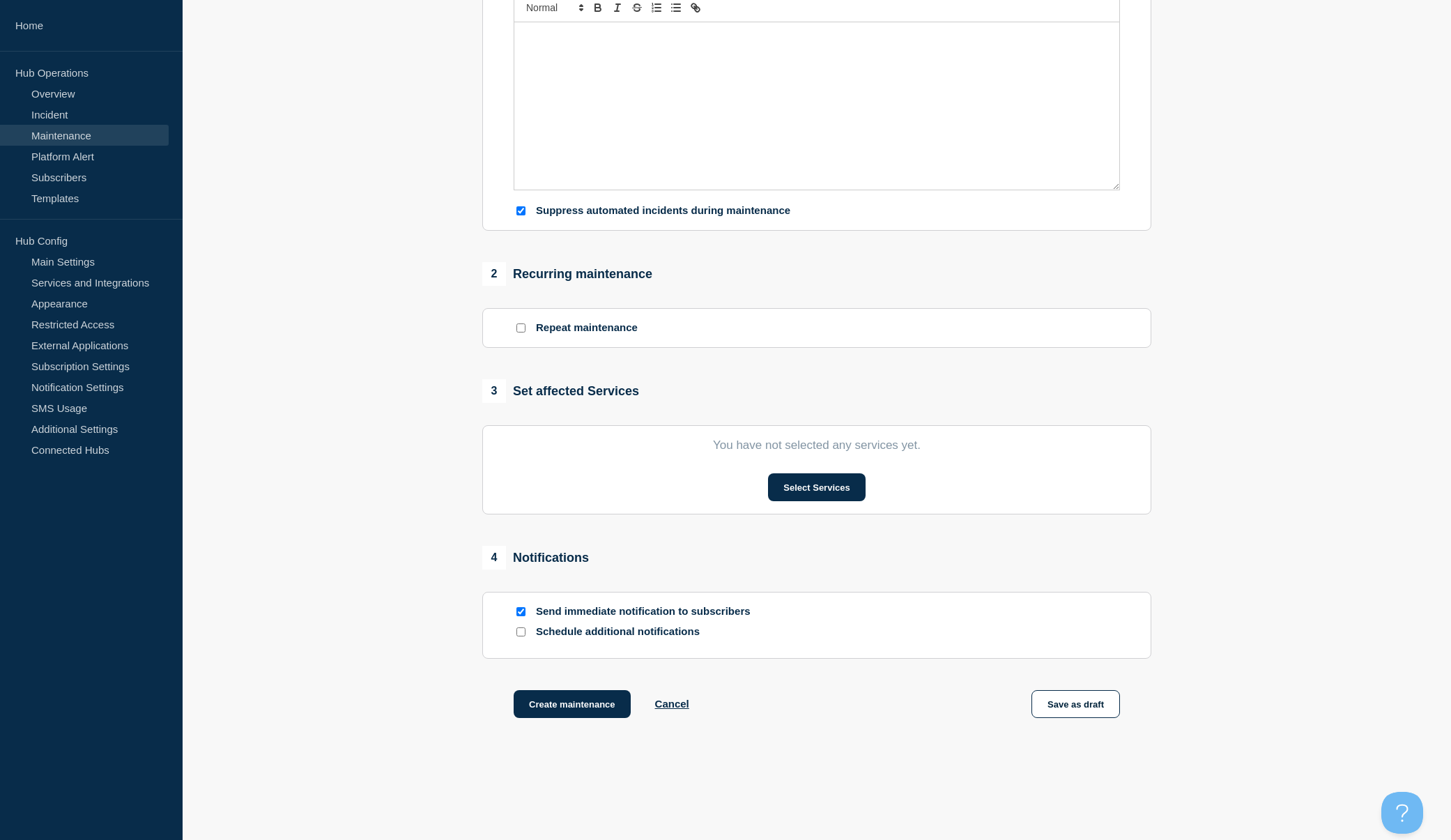
scroll to position [348, 0]
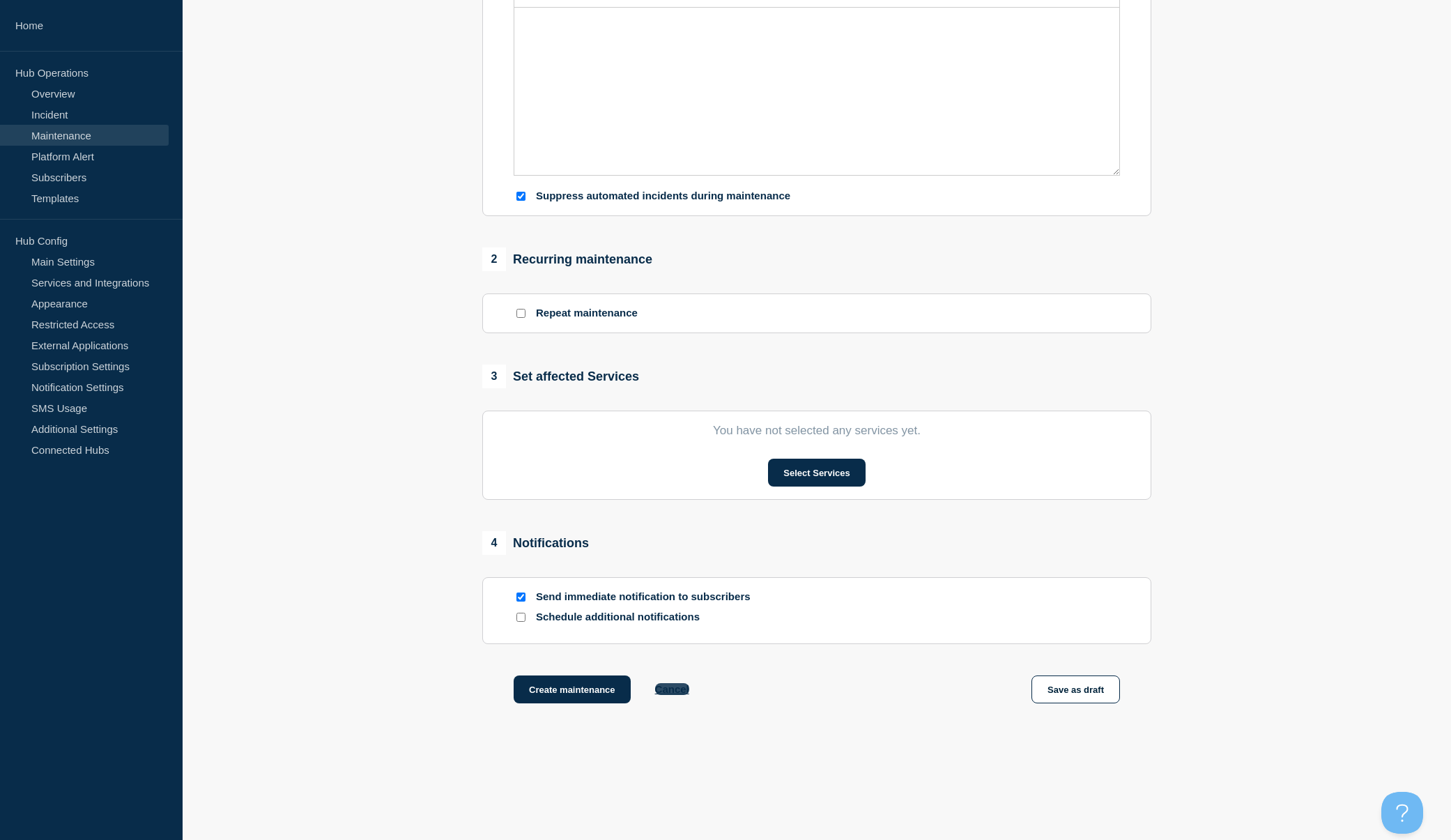
click at [668, 693] on button "Cancel" at bounding box center [672, 689] width 34 height 12
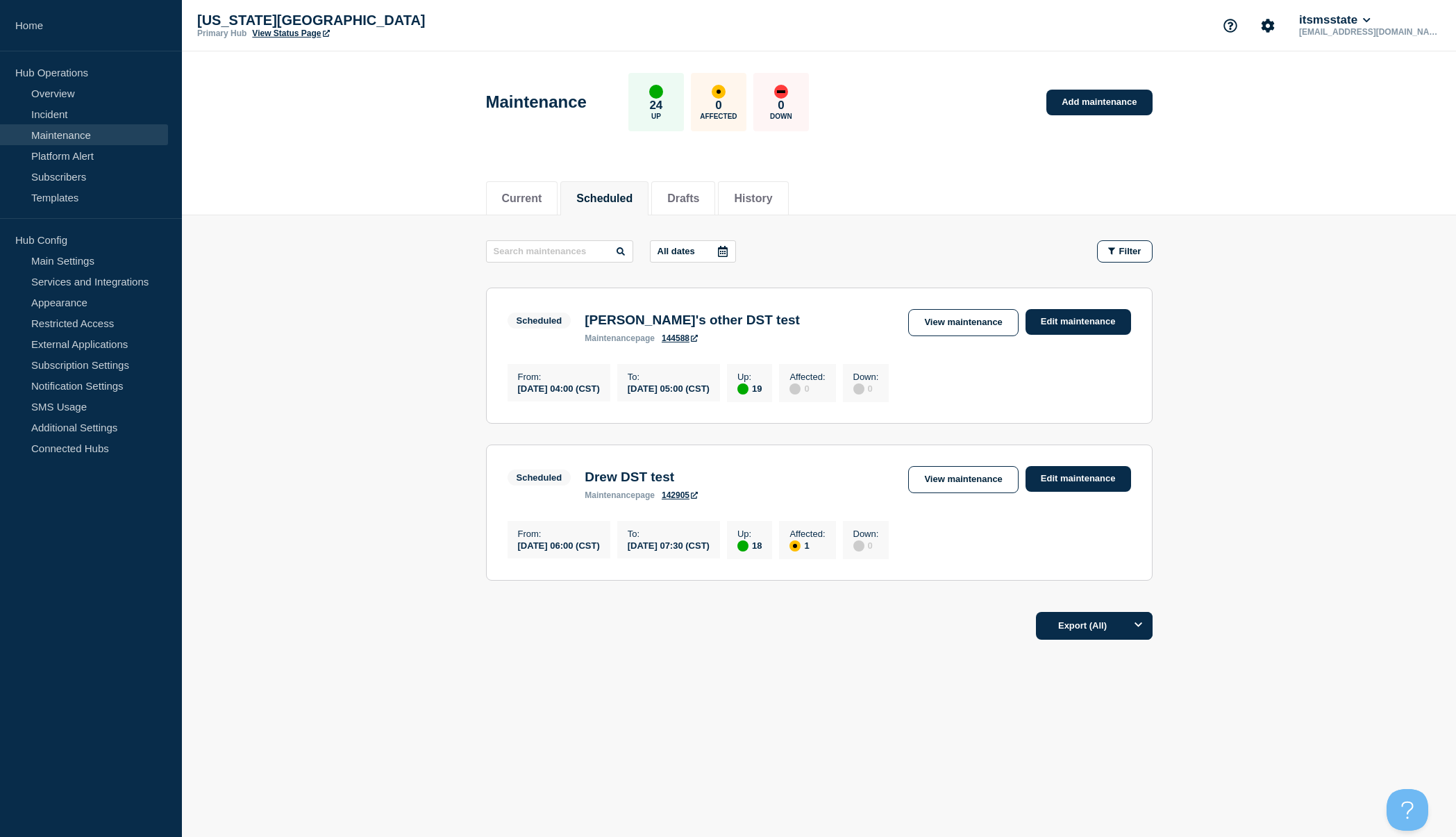
click at [1282, 372] on main "All dates Filter Scheduled 19 Up Drew's other DST test From 2025-11-02 04:00 (C…" at bounding box center [819, 408] width 1274 height 386
